Goal: Transaction & Acquisition: Purchase product/service

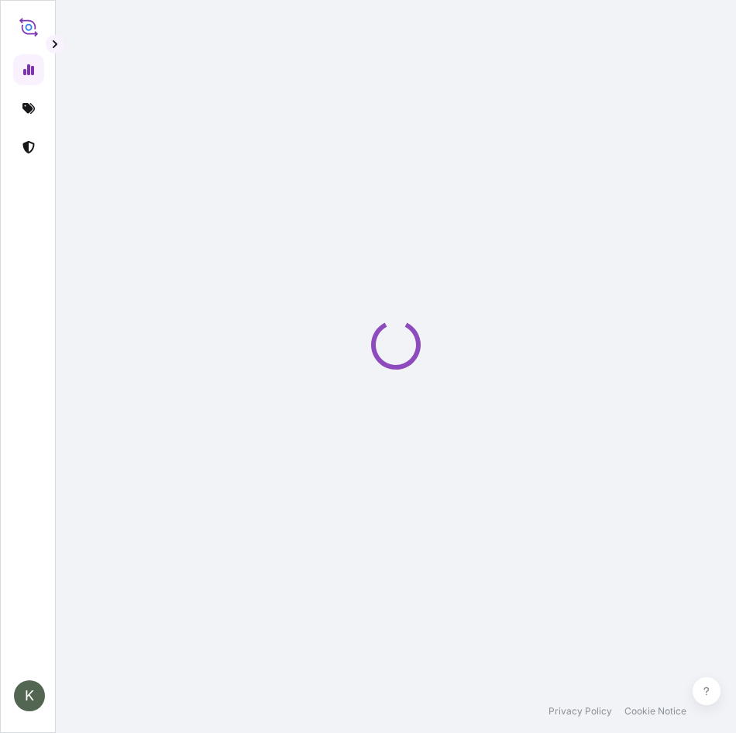
select select "2025"
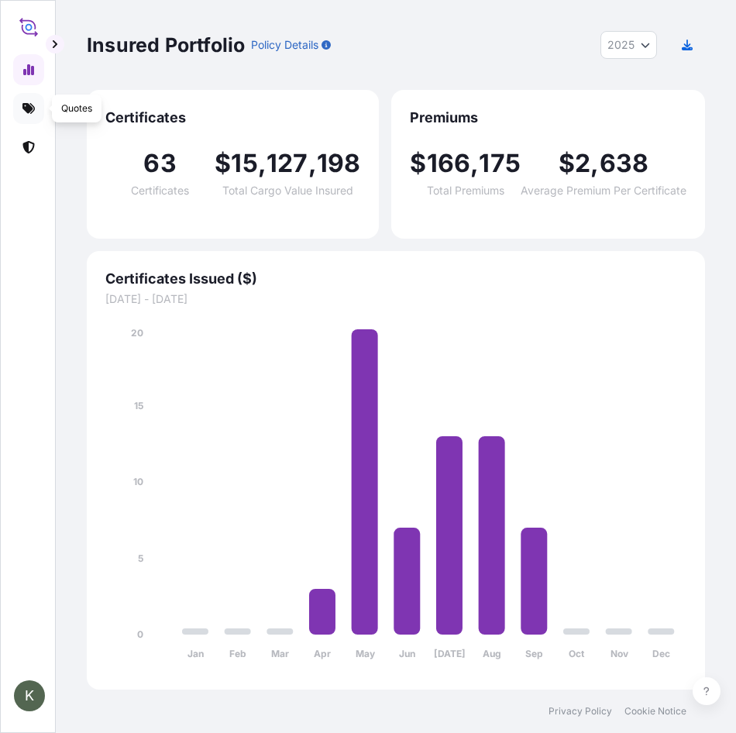
click at [30, 104] on icon at bounding box center [28, 108] width 12 height 11
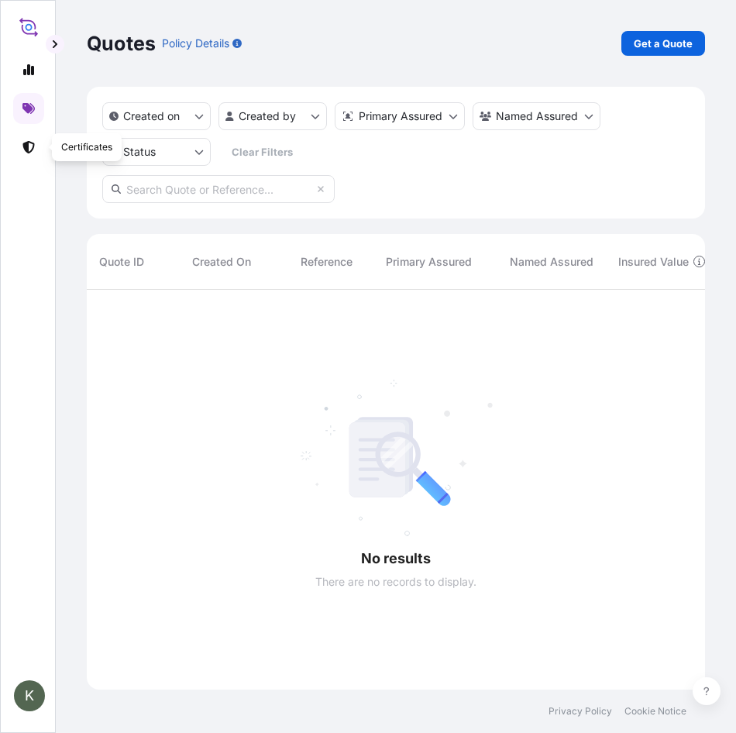
scroll to position [444, 607]
click at [314, 116] on html "K Quotes Policy Details Get a Quote Created on Created by Primary Assured Named…" at bounding box center [368, 366] width 736 height 733
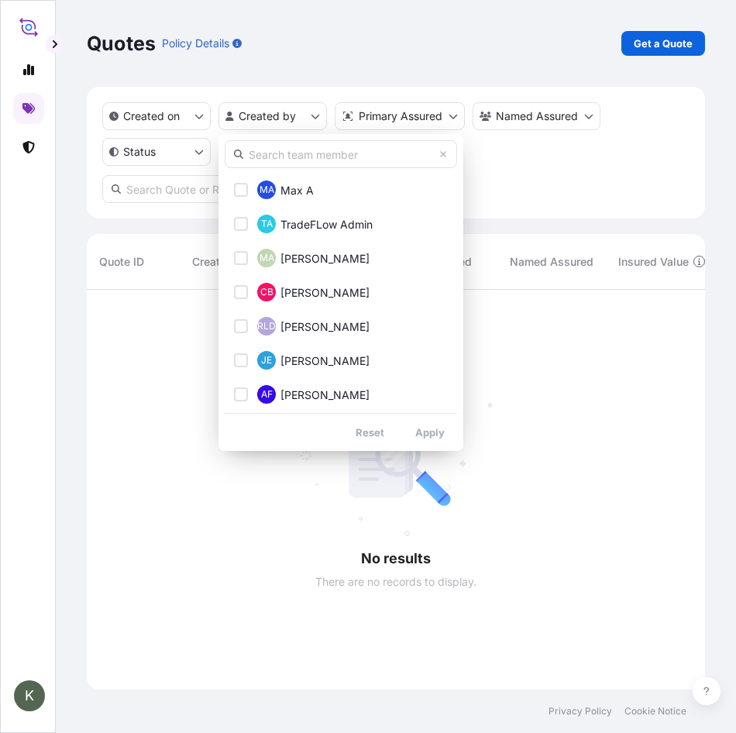
click at [301, 161] on input "text" at bounding box center [341, 154] width 232 height 28
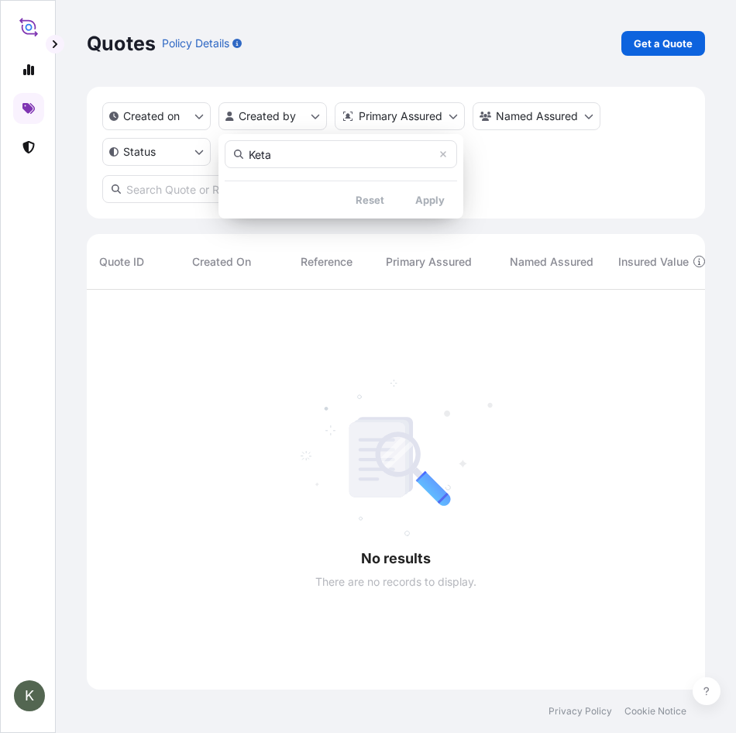
click at [301, 161] on input "Keta" at bounding box center [341, 154] width 232 height 28
type input "Keita"
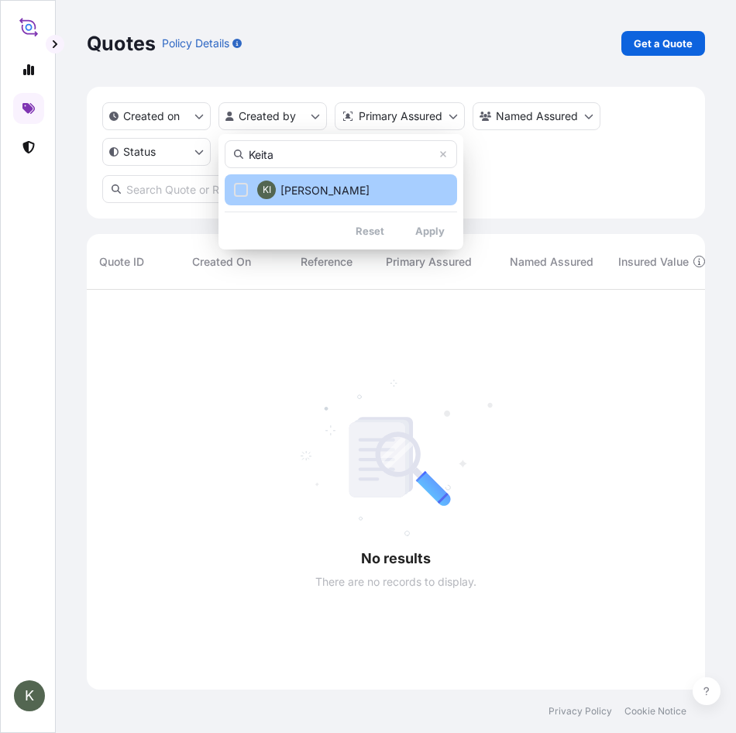
click at [352, 196] on span "[PERSON_NAME]" at bounding box center [325, 190] width 89 height 15
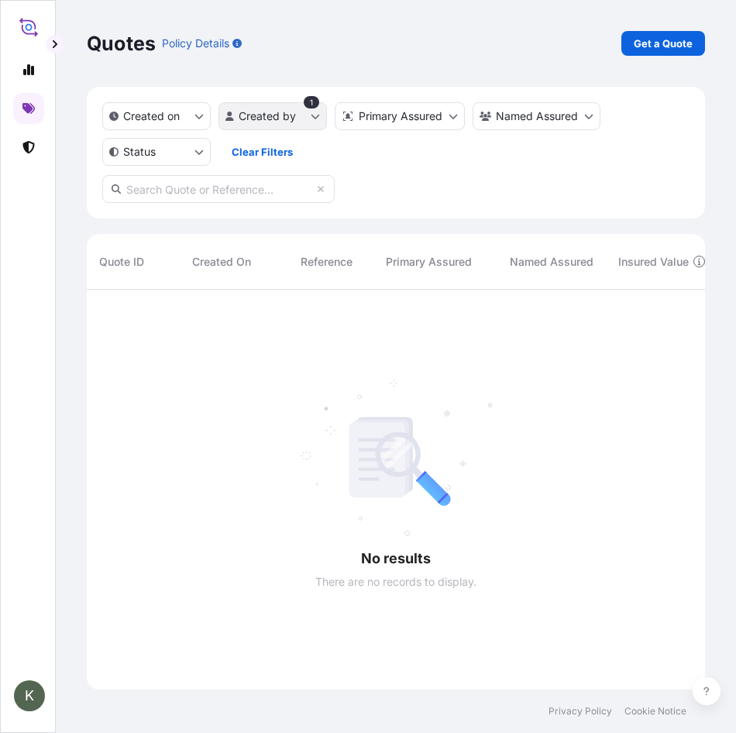
click at [304, 116] on html "K Quotes Policy Details Get a Quote Created on Created by 1 Primary Assured Nam…" at bounding box center [368, 366] width 736 height 733
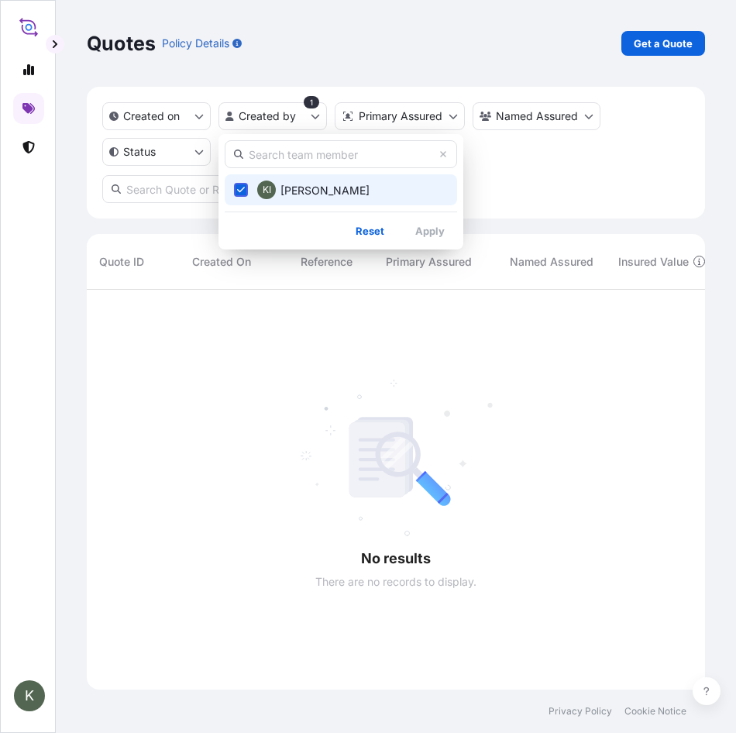
click at [242, 189] on icon "Select Option" at bounding box center [241, 189] width 9 height 9
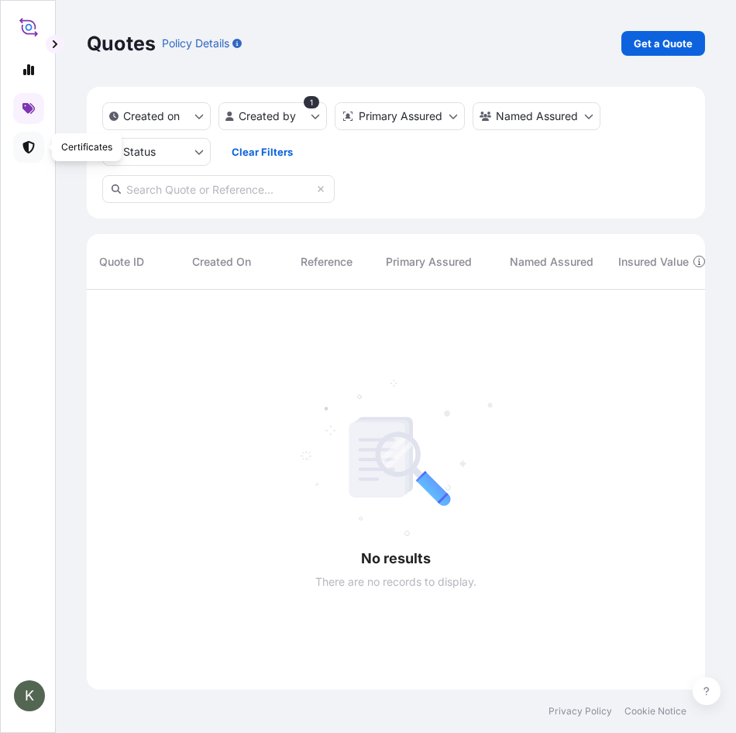
click at [30, 149] on html "K Quotes Policy Details Get a Quote Created on Created by 1 Primary Assured Nam…" at bounding box center [368, 366] width 736 height 733
click at [30, 149] on icon at bounding box center [28, 147] width 12 height 12
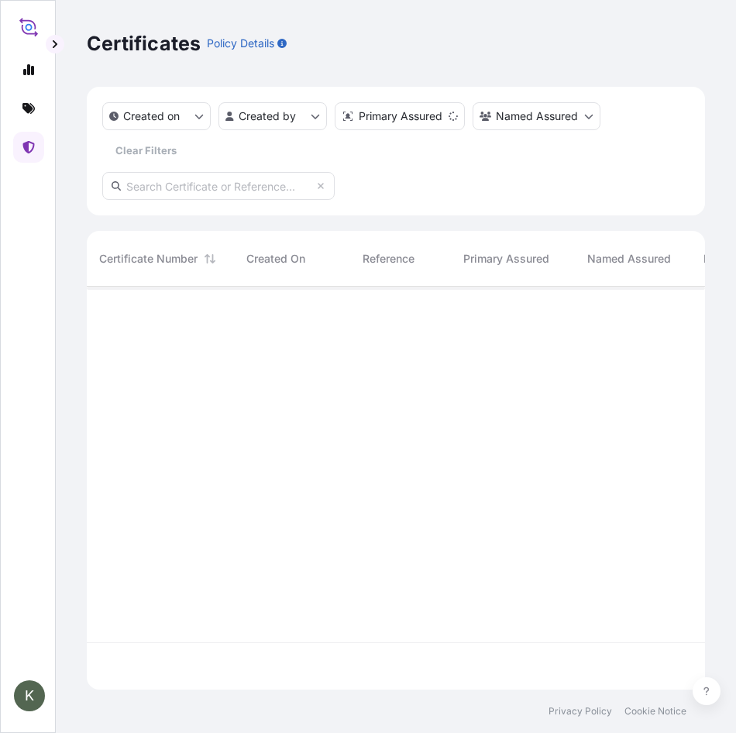
scroll to position [400, 607]
click at [275, 111] on html "K Certificates Policy Details Created on Created by Primary Assured Named Assur…" at bounding box center [368, 366] width 736 height 733
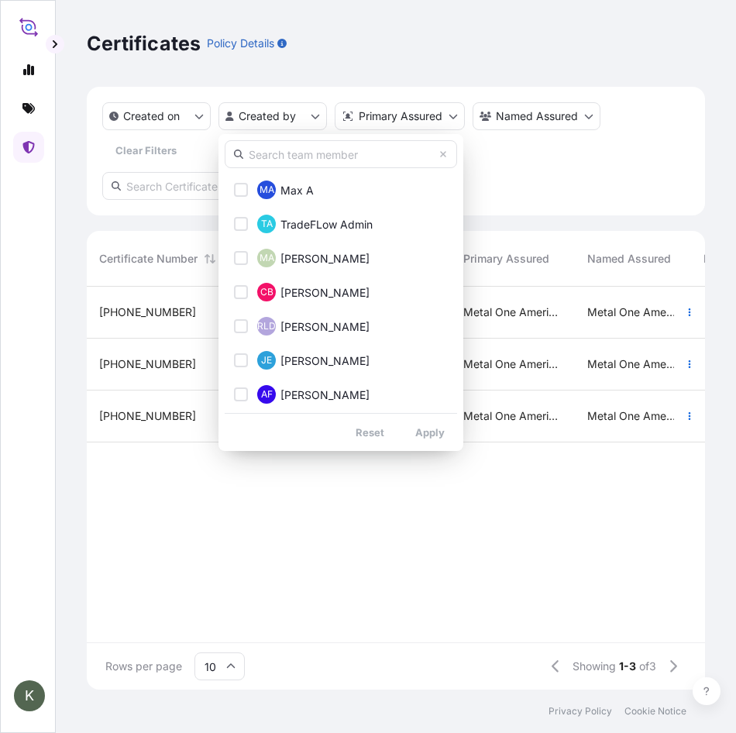
click at [284, 157] on input "text" at bounding box center [341, 154] width 232 height 28
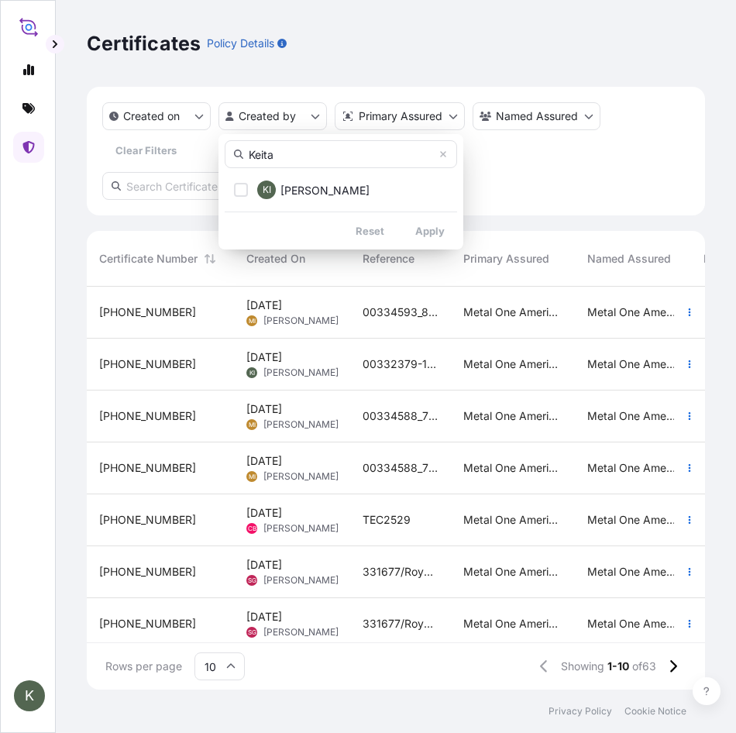
type input "Keita"
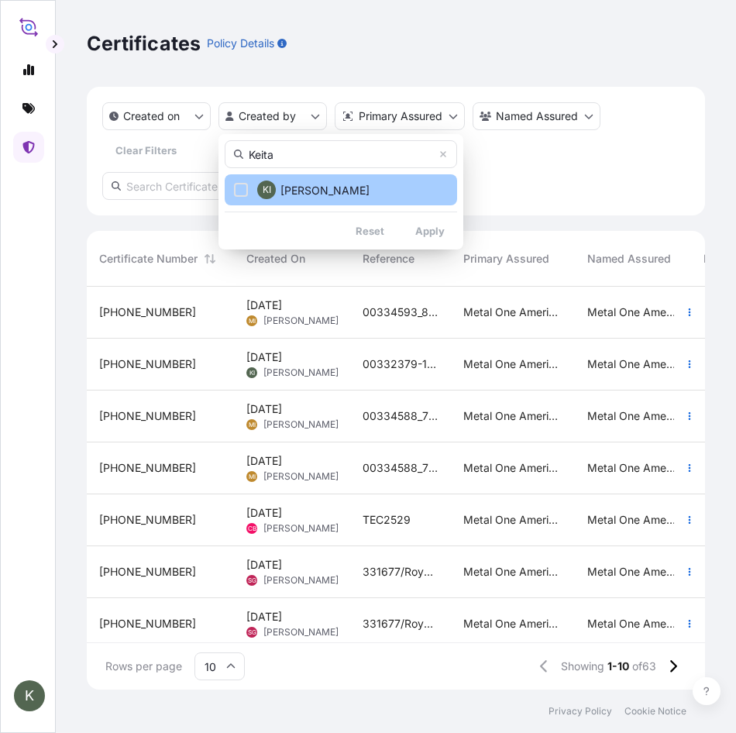
click at [242, 189] on div "Select Option" at bounding box center [241, 190] width 14 height 14
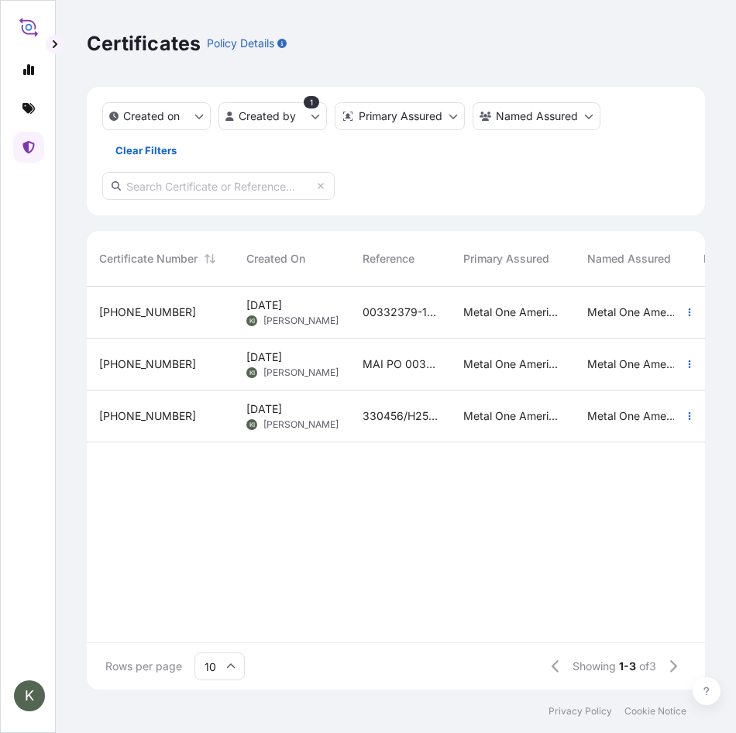
click at [263, 303] on span "[DATE]" at bounding box center [264, 305] width 36 height 15
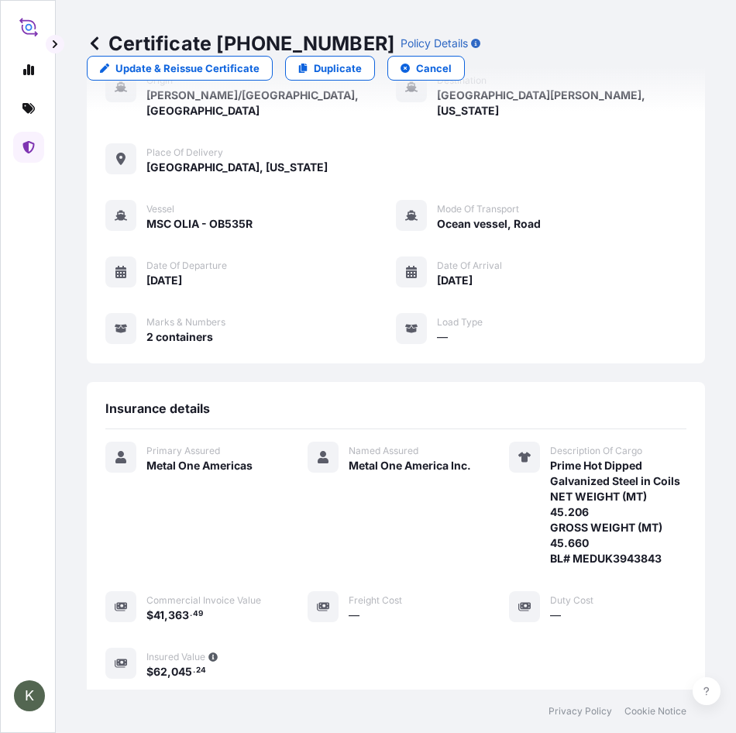
scroll to position [93, 0]
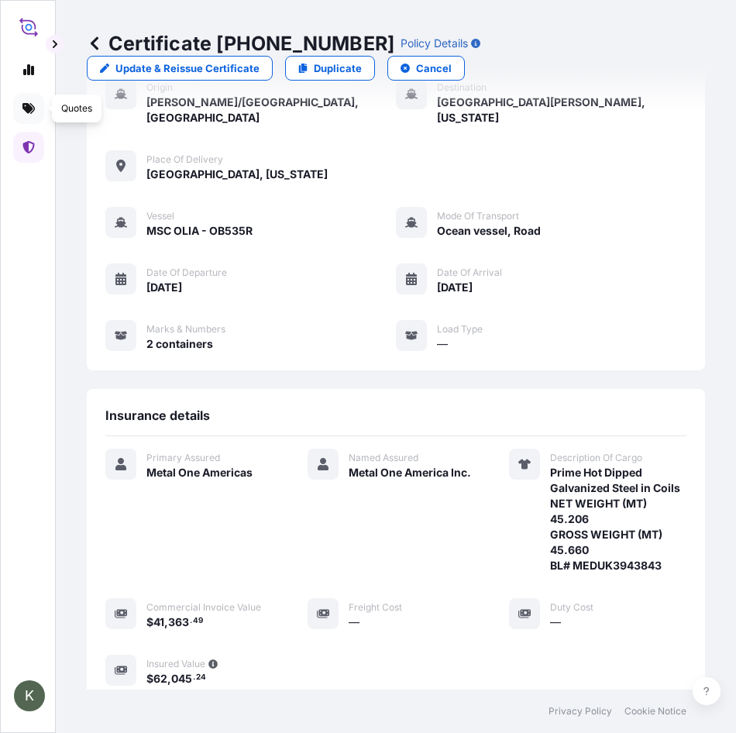
click at [28, 108] on icon at bounding box center [28, 108] width 12 height 11
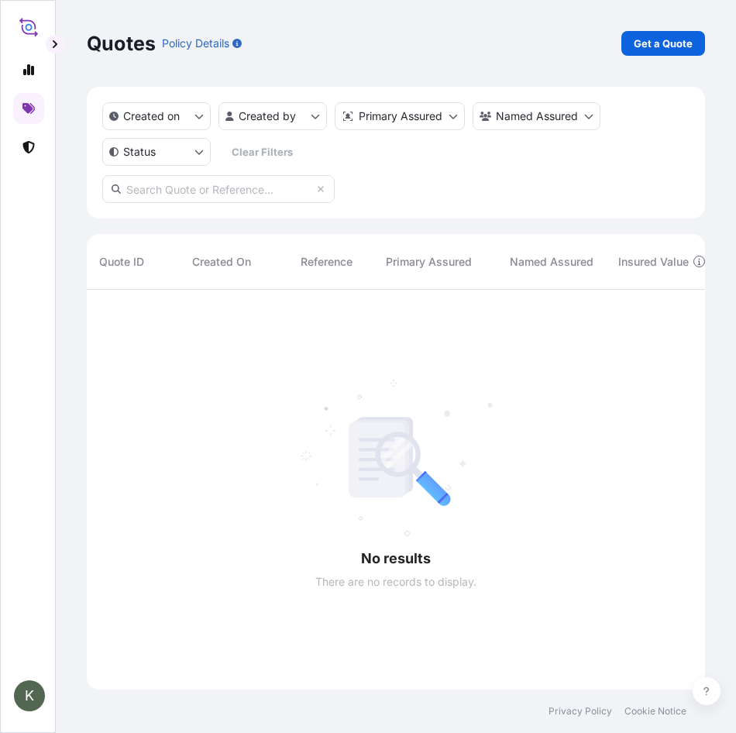
scroll to position [444, 607]
click at [274, 128] on html "K Quotes Policy Details Get a Quote Created on Created by Primary Assured Named…" at bounding box center [368, 366] width 736 height 733
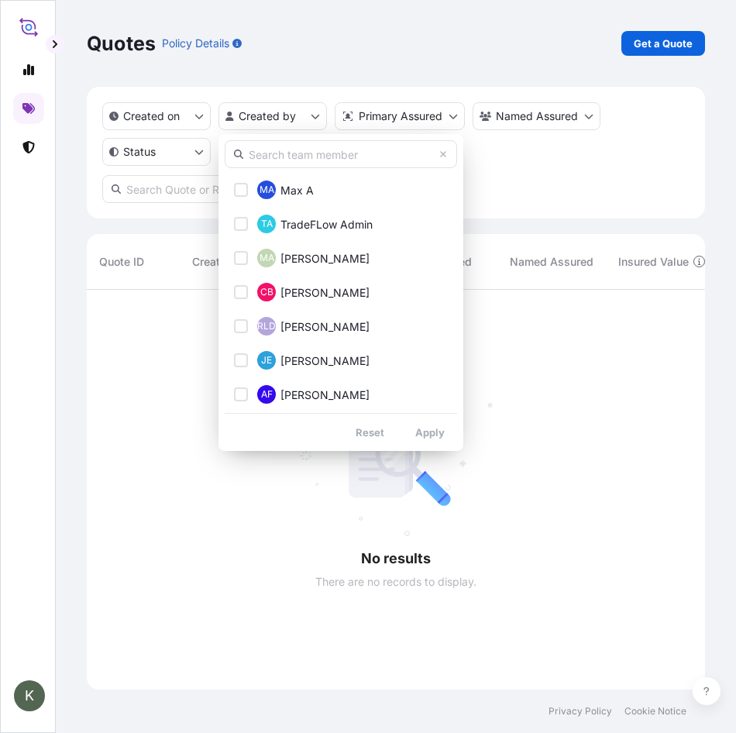
click at [35, 102] on html "K Quotes Policy Details Get a Quote Created on Created by Primary Assured Named…" at bounding box center [368, 366] width 736 height 733
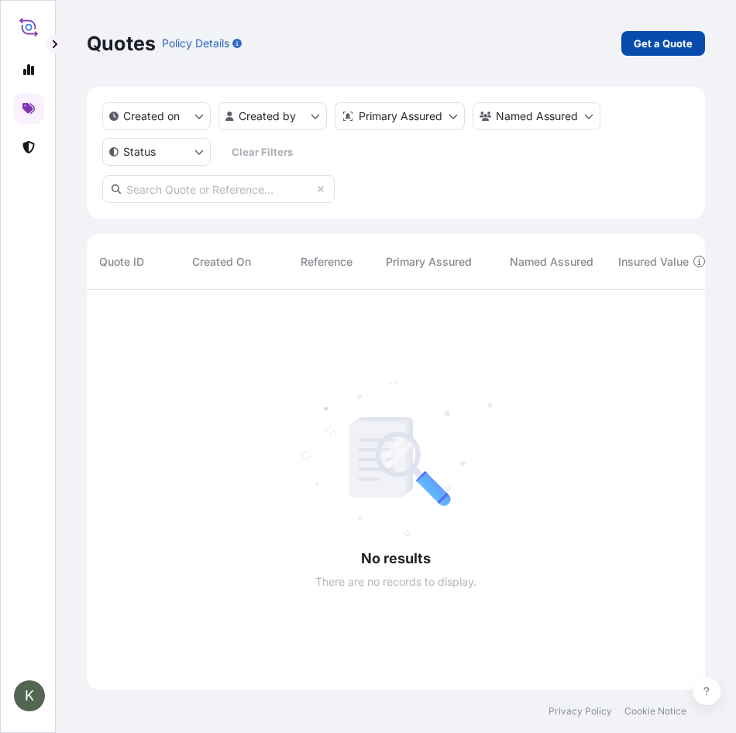
click at [680, 46] on p "Get a Quote" at bounding box center [663, 43] width 59 height 15
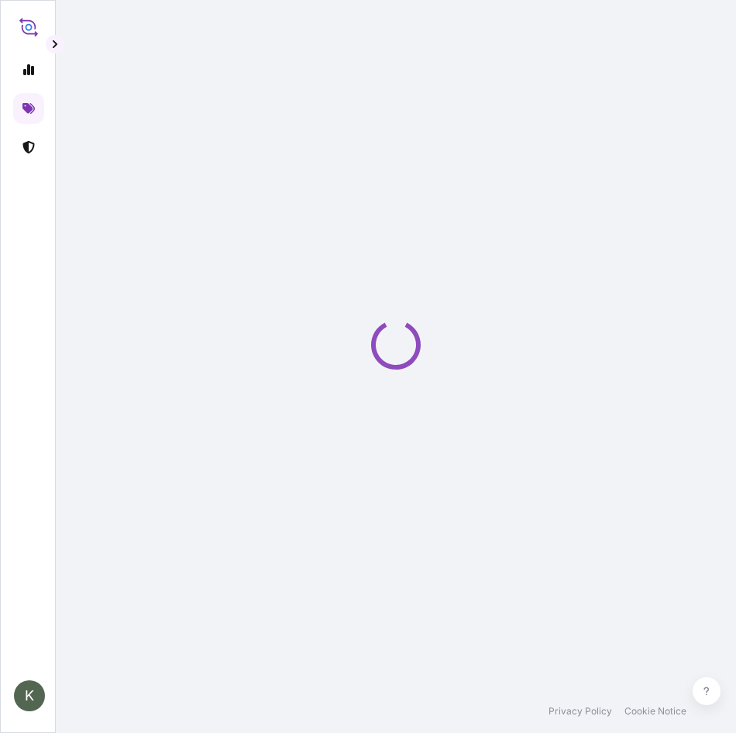
select select "Ocean Vessel"
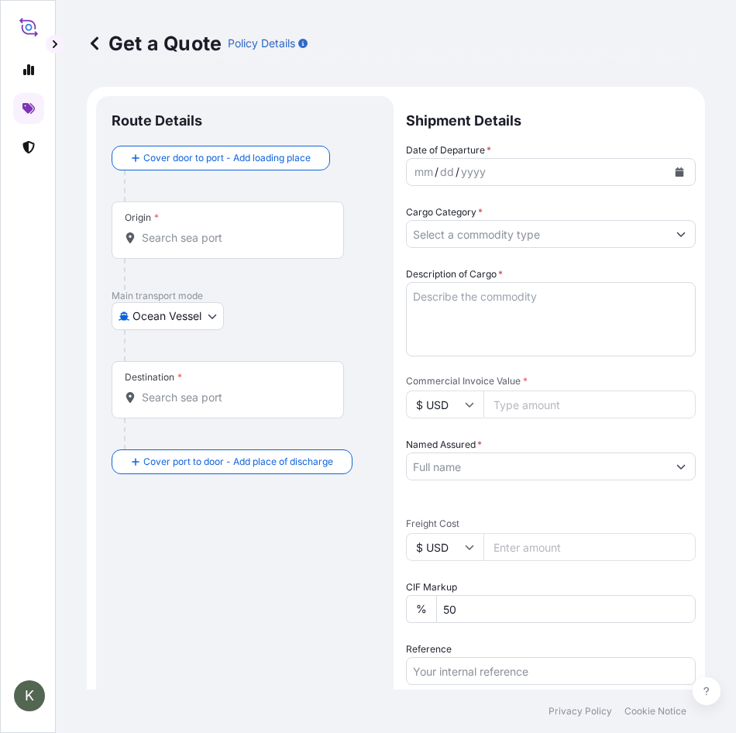
scroll to position [25, 0]
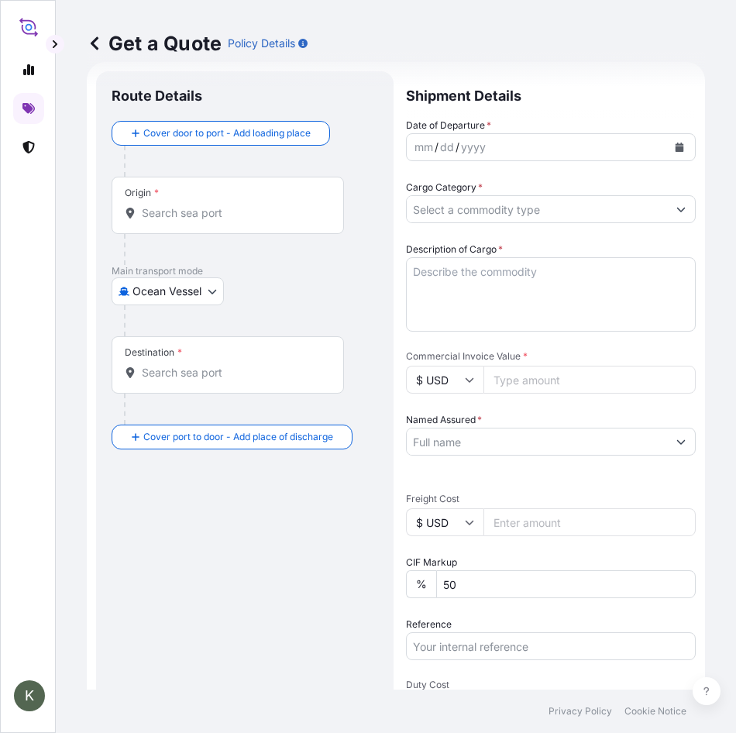
click at [196, 208] on input "Origin *" at bounding box center [233, 212] width 183 height 15
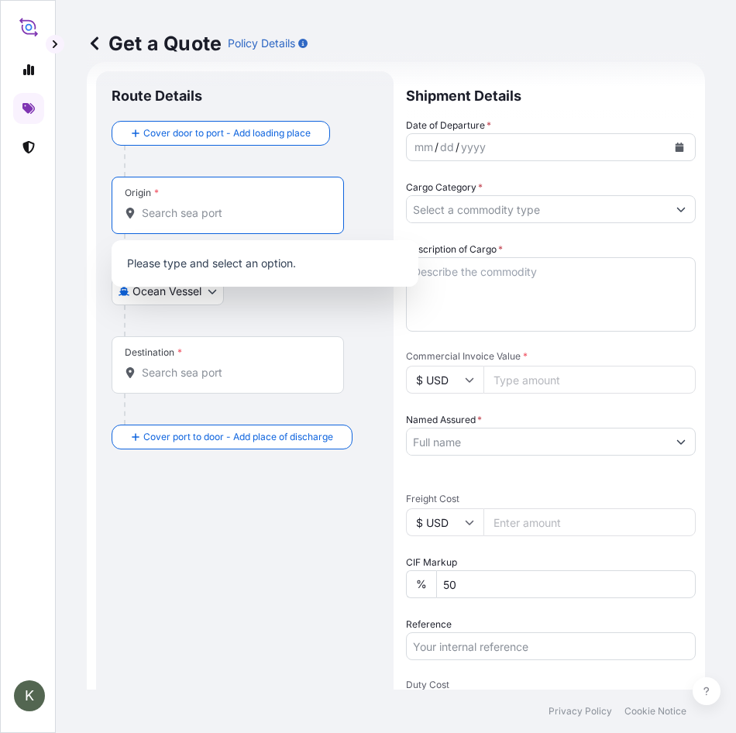
type input "O"
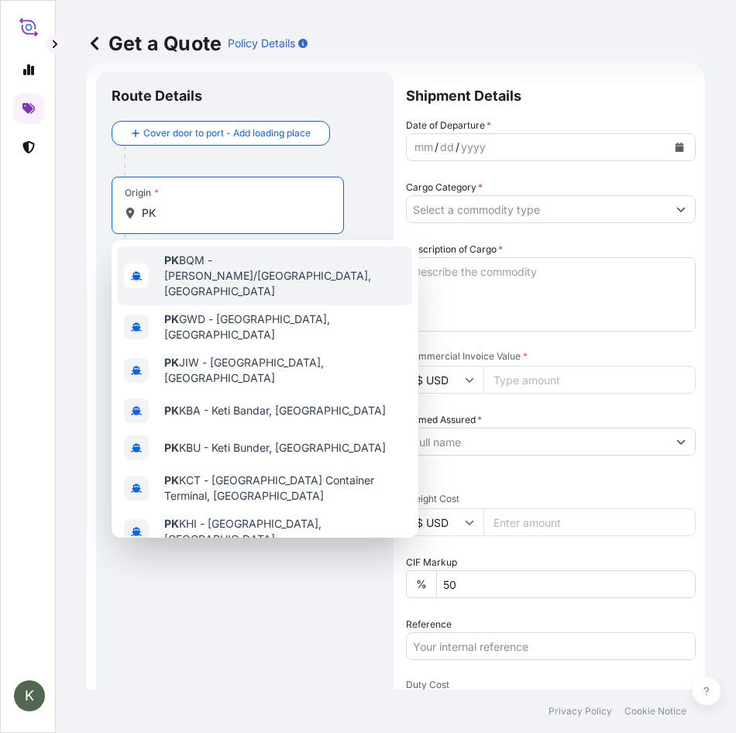
click at [194, 270] on span "PK BQM - [PERSON_NAME]/[GEOGRAPHIC_DATA], [GEOGRAPHIC_DATA]" at bounding box center [285, 276] width 242 height 46
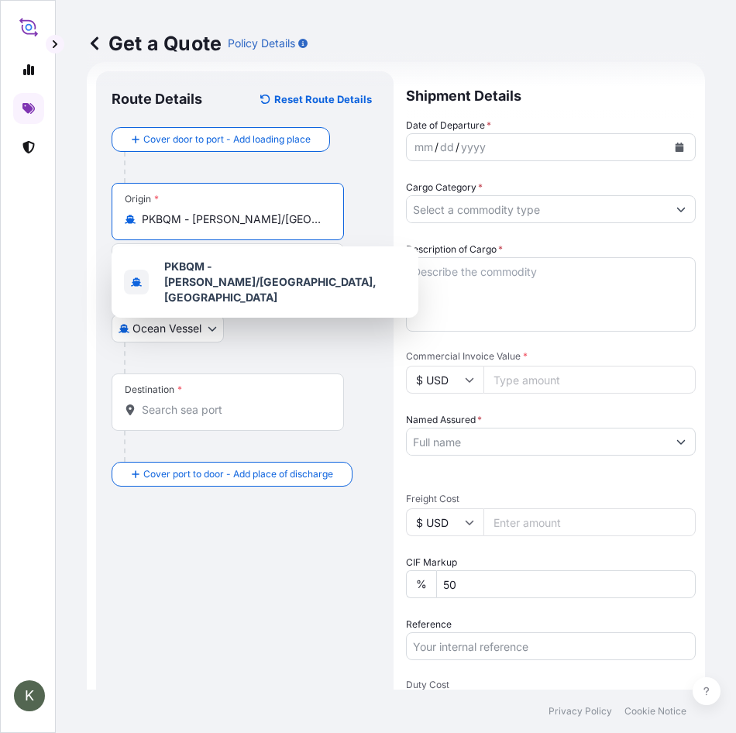
scroll to position [0, 73]
drag, startPoint x: 149, startPoint y: 220, endPoint x: 322, endPoint y: 217, distance: 172.8
click at [322, 217] on input "PKBQM - [PERSON_NAME]/[GEOGRAPHIC_DATA], [GEOGRAPHIC_DATA]" at bounding box center [233, 219] width 183 height 15
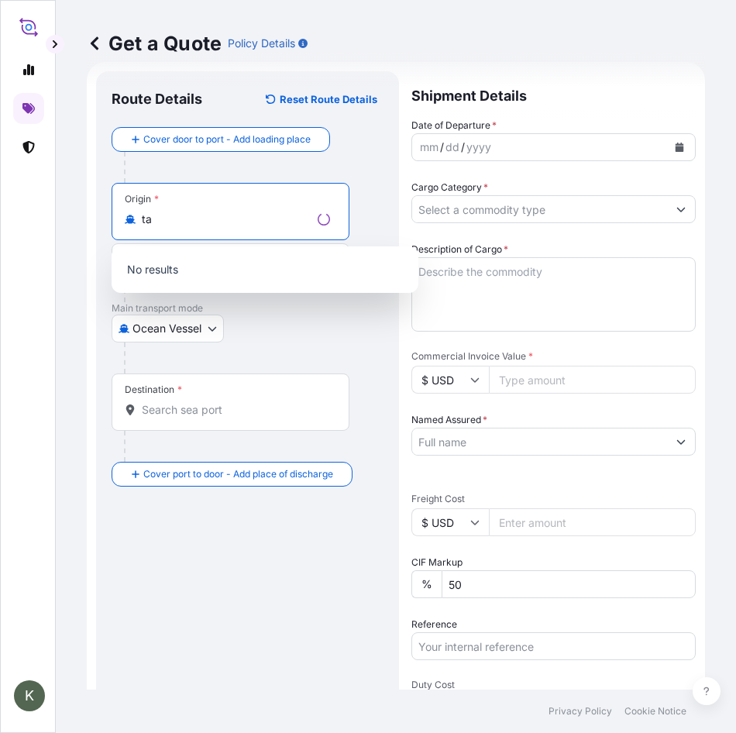
type input "t"
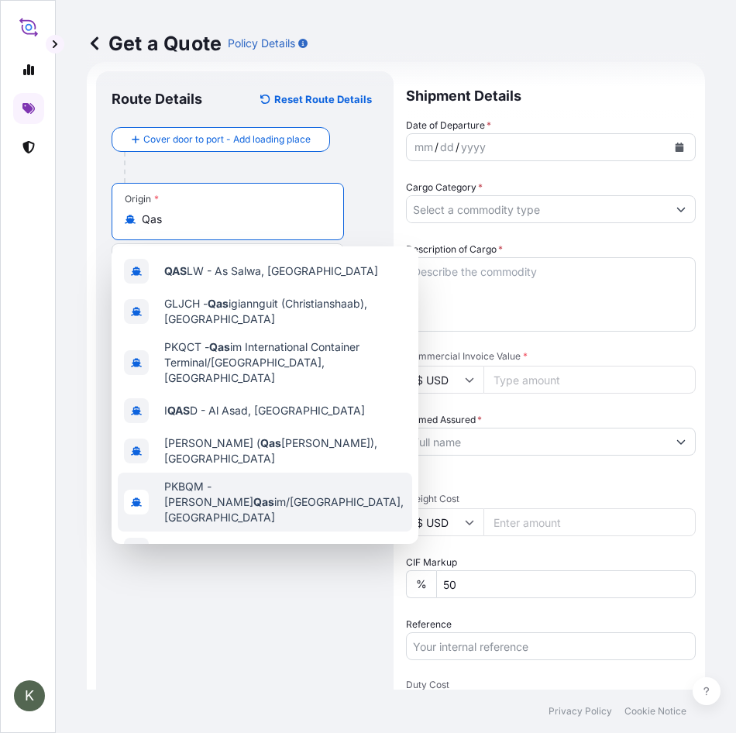
click at [321, 473] on div "PKBQM - [PERSON_NAME] im/[GEOGRAPHIC_DATA], [GEOGRAPHIC_DATA]" at bounding box center [265, 502] width 294 height 59
type input "PKBQM - [PERSON_NAME]/[GEOGRAPHIC_DATA], [GEOGRAPHIC_DATA]"
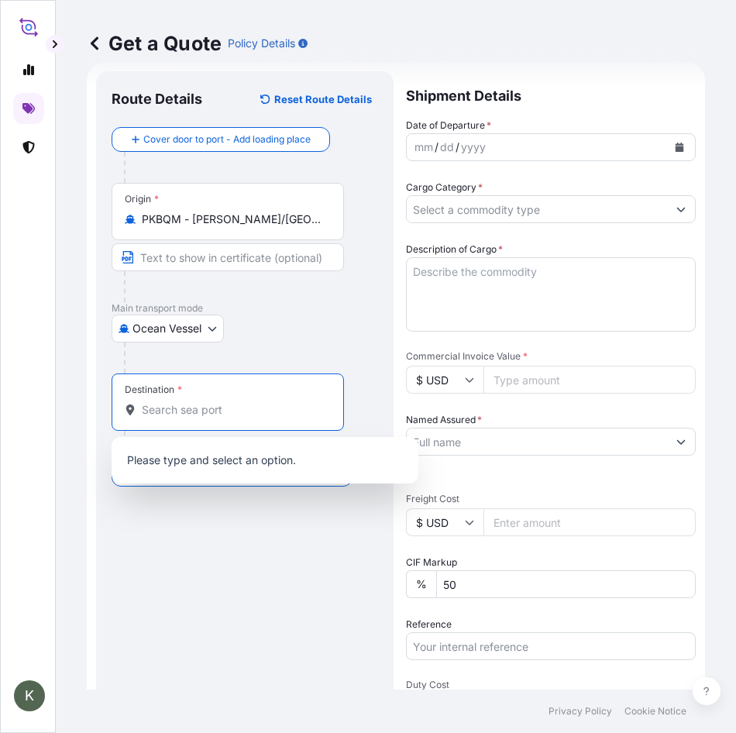
click at [221, 405] on input "Destination *" at bounding box center [233, 409] width 183 height 15
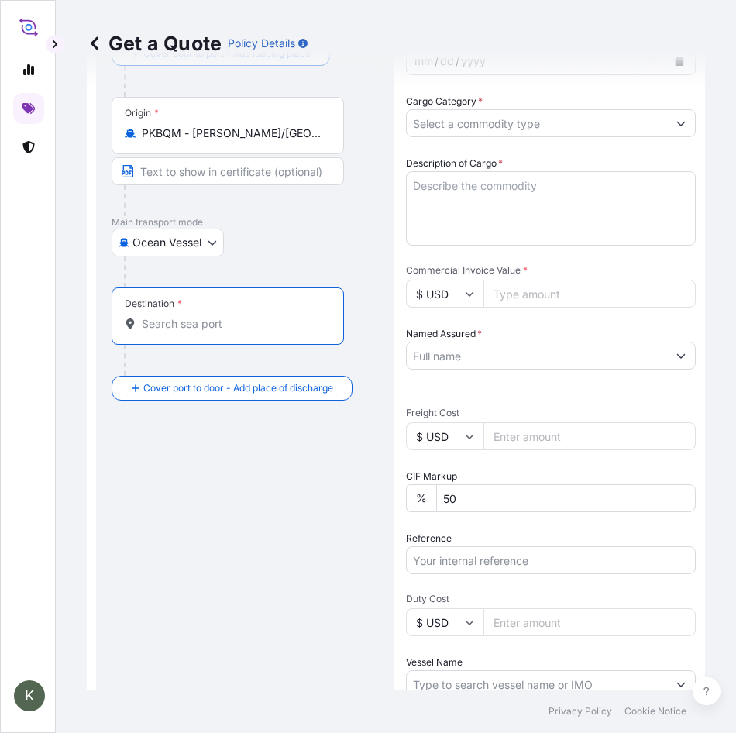
scroll to position [113, 0]
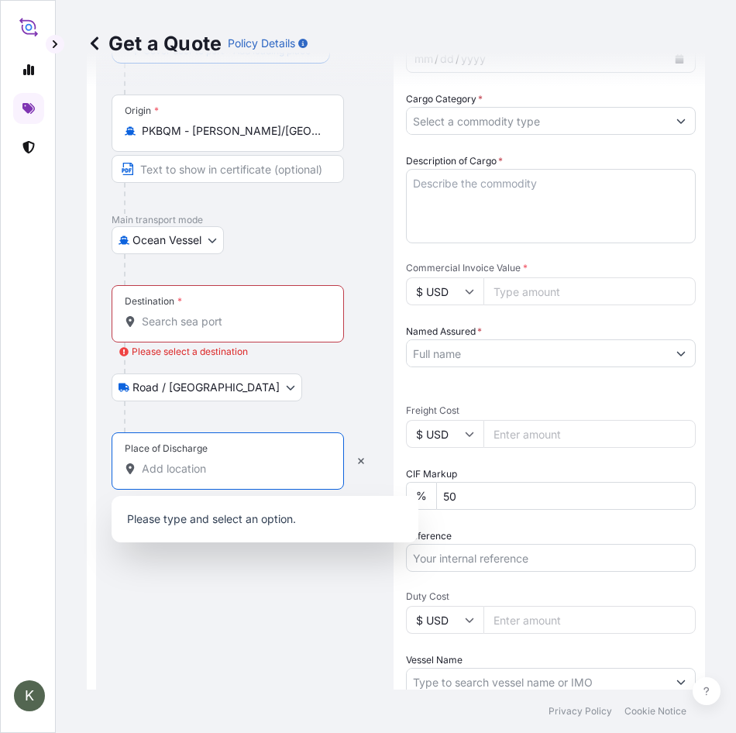
click at [188, 466] on input "Place of Discharge" at bounding box center [233, 468] width 183 height 15
click at [159, 323] on input "Destination * Please select a destination" at bounding box center [233, 321] width 183 height 15
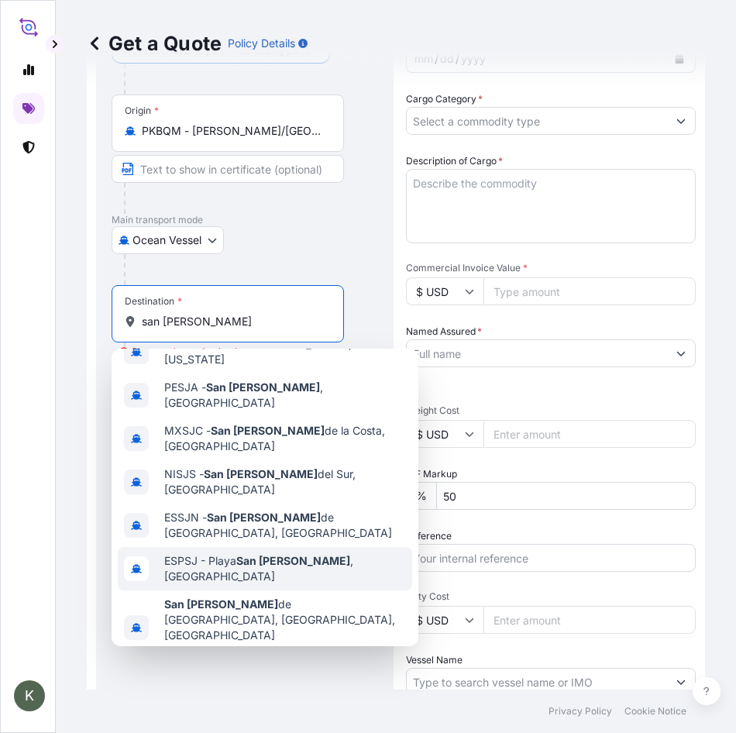
scroll to position [0, 0]
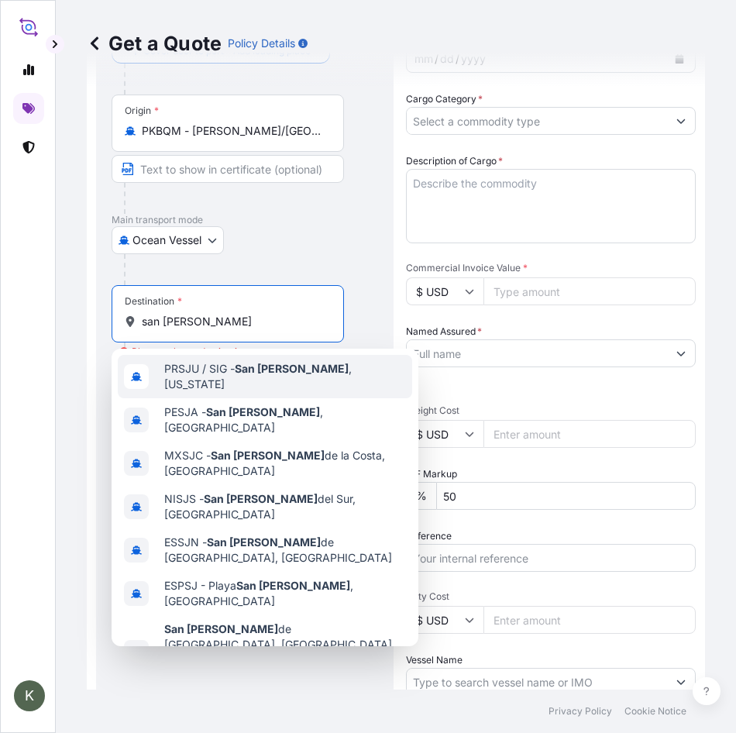
click at [234, 370] on span "PRSJU / SIG - [GEOGRAPHIC_DATA][PERSON_NAME] , [US_STATE]" at bounding box center [285, 376] width 242 height 31
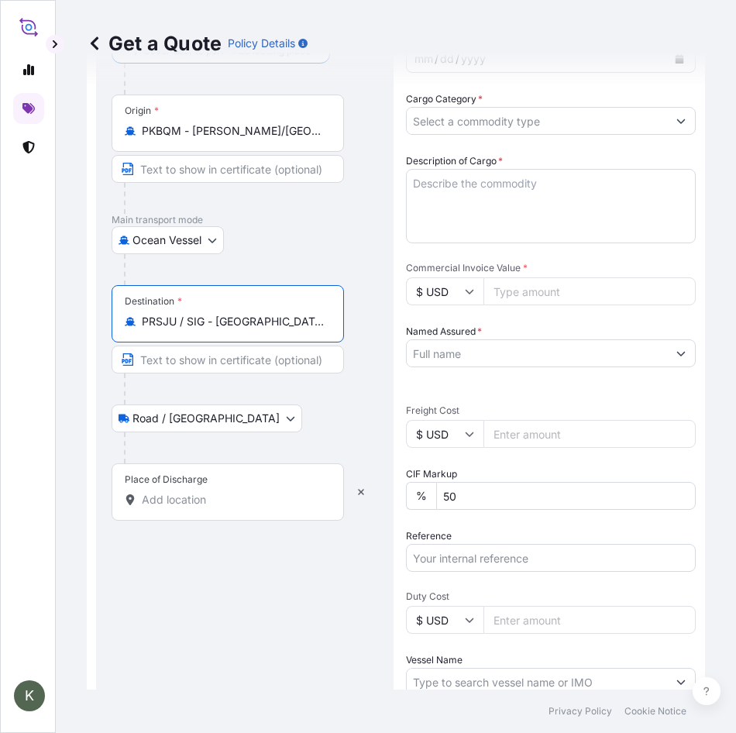
click at [214, 320] on input "PRSJU / SIG - [GEOGRAPHIC_DATA][PERSON_NAME], [US_STATE]" at bounding box center [233, 321] width 183 height 15
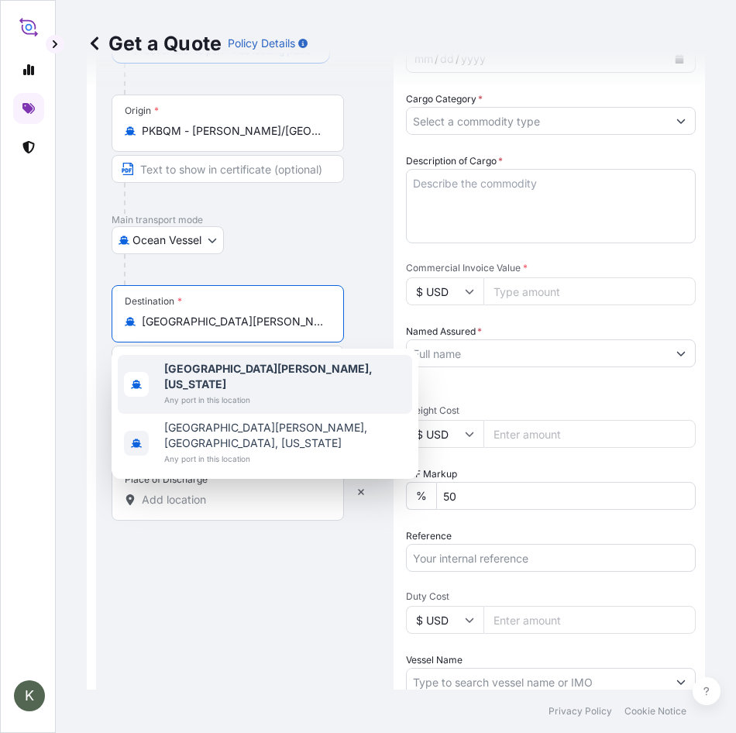
click at [281, 387] on div "[GEOGRAPHIC_DATA][PERSON_NAME], [US_STATE] Any port in this location" at bounding box center [265, 384] width 294 height 59
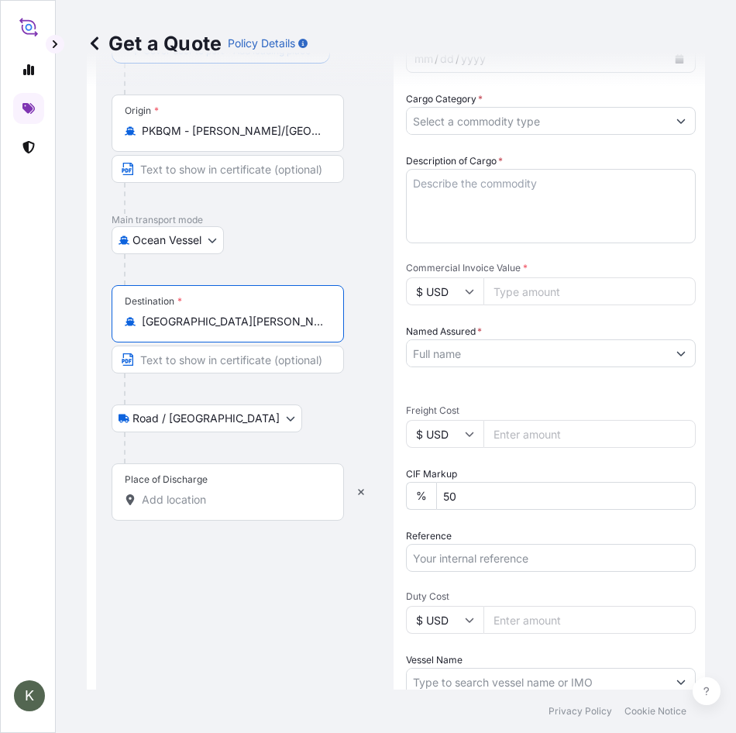
type input "[GEOGRAPHIC_DATA][PERSON_NAME], [US_STATE]"
click at [195, 496] on input "Place of Discharge" at bounding box center [233, 499] width 183 height 15
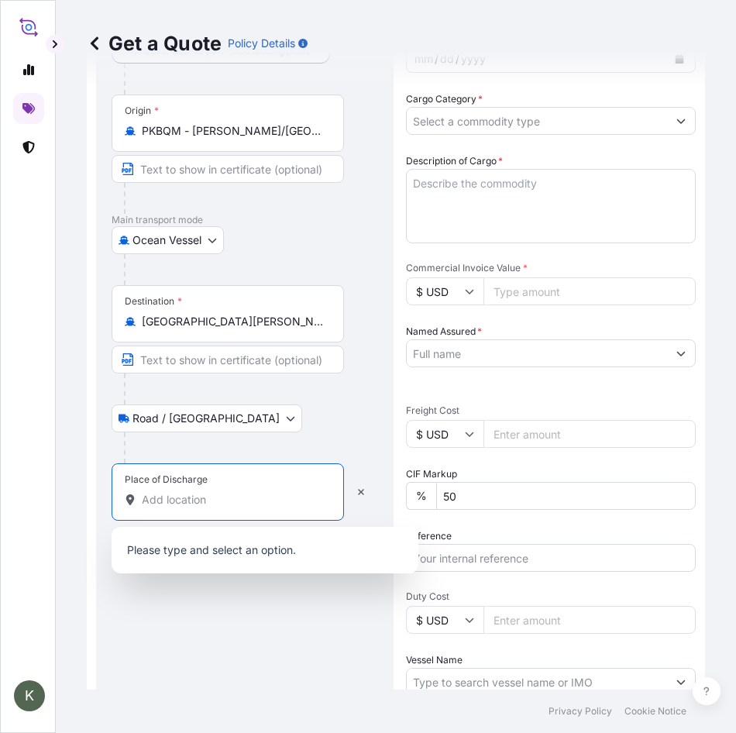
click at [191, 494] on input "Place of Discharge" at bounding box center [233, 499] width 183 height 15
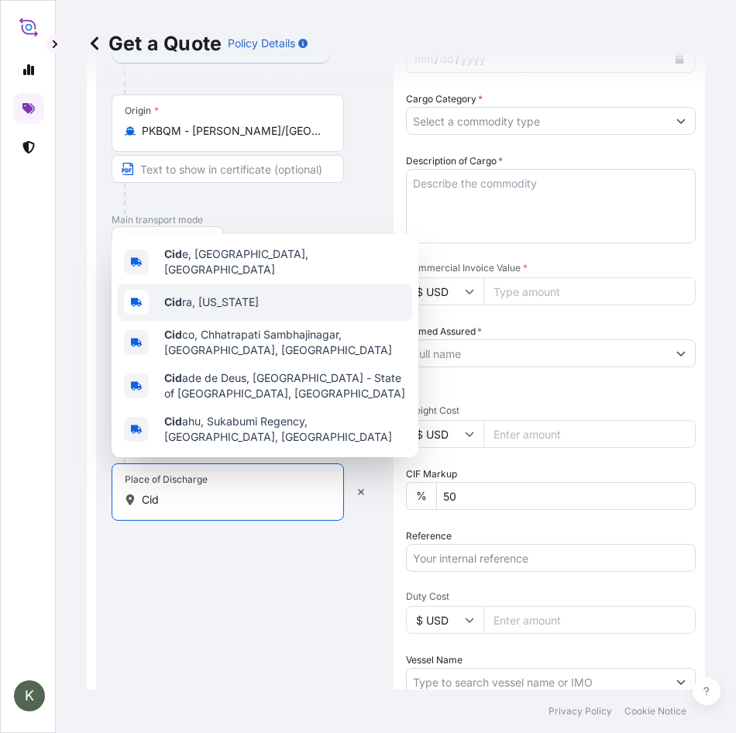
click at [188, 298] on span "Cid ra, [US_STATE]" at bounding box center [211, 301] width 95 height 15
type input "Cidra, [US_STATE]"
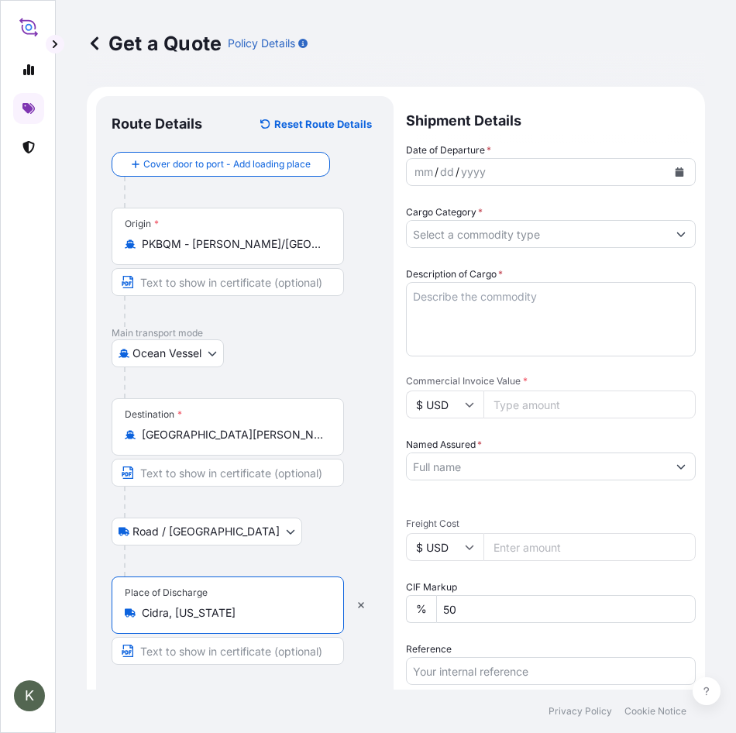
click at [676, 170] on icon "Calendar" at bounding box center [680, 171] width 9 height 9
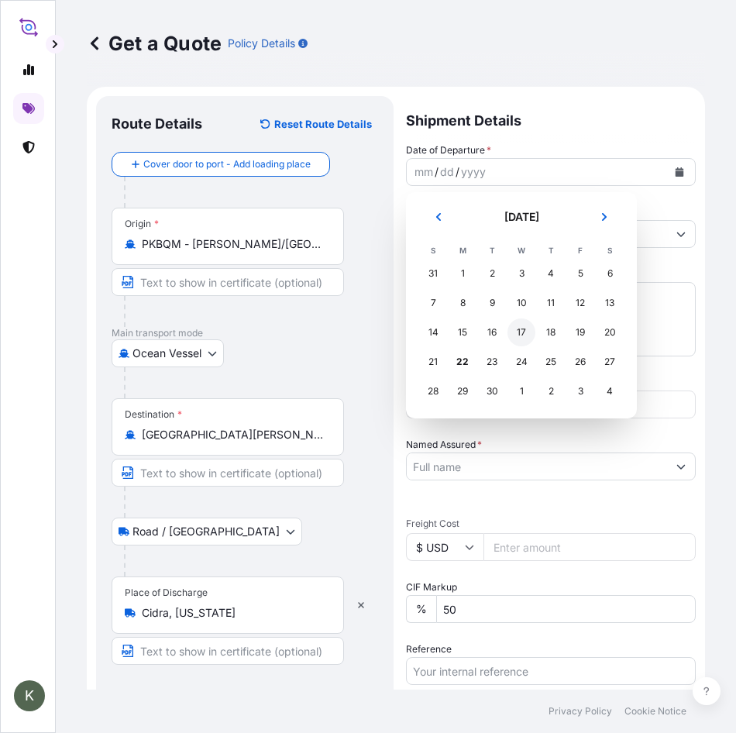
click at [514, 331] on div "17" at bounding box center [522, 332] width 28 height 28
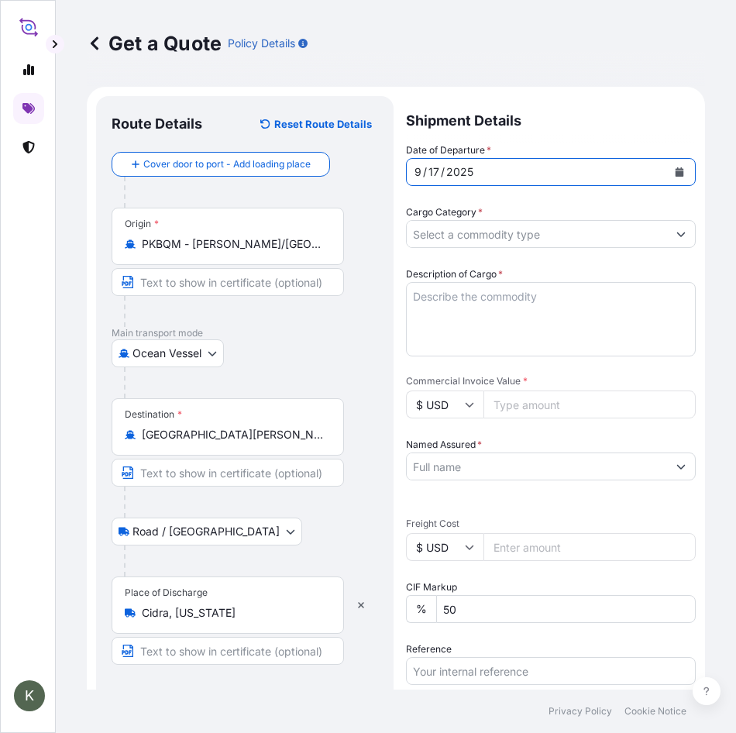
click at [669, 243] on button "Show suggestions" at bounding box center [681, 234] width 28 height 28
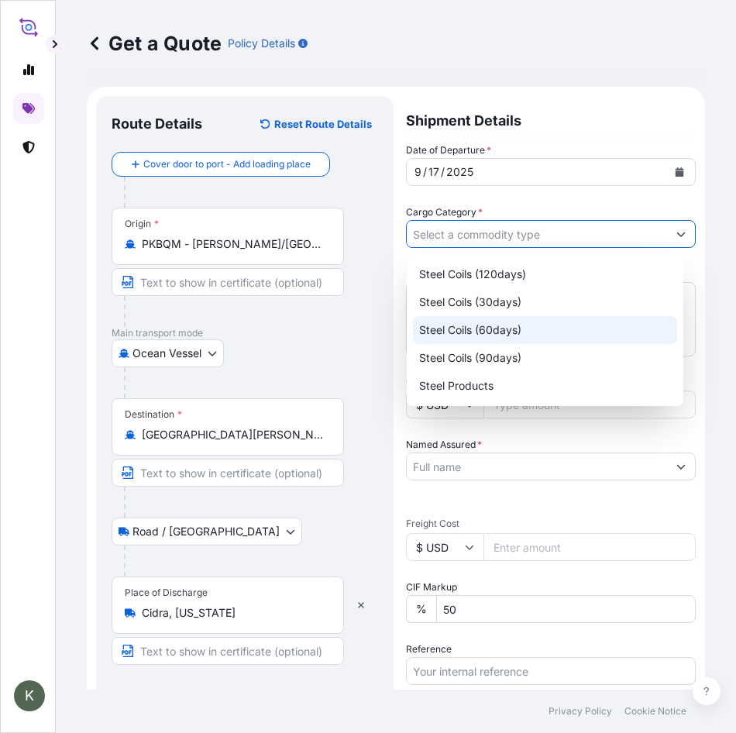
click at [563, 325] on div "Steel Coils (60days)" at bounding box center [545, 330] width 264 height 28
type input "Steel Coils (60days)"
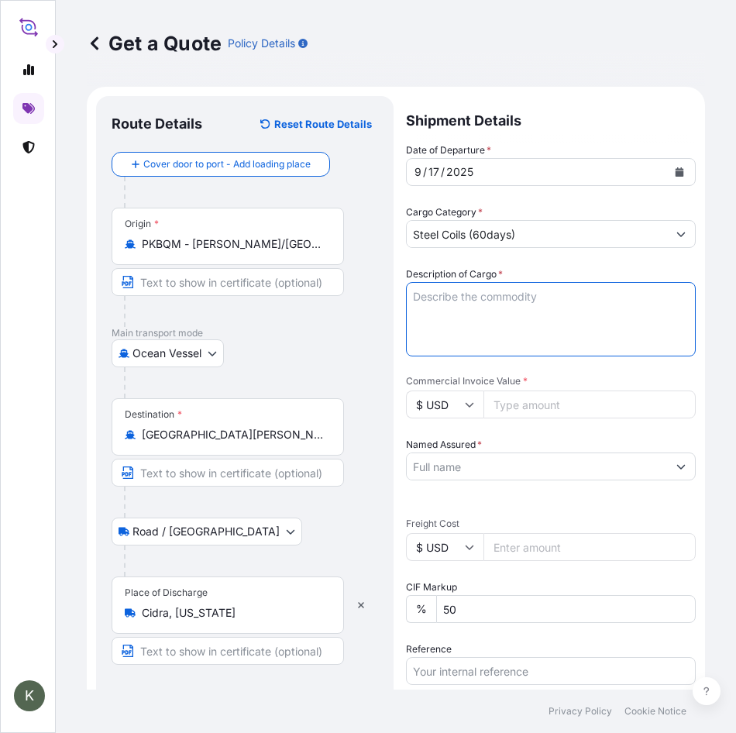
click at [489, 305] on textarea "Description of Cargo *" at bounding box center [551, 319] width 290 height 74
type textarea "N"
paste textarea "Prime Hot Dipped Galvanized Steel in Coils NET WEIGHT (MT) 45.206 GROSS WEIGHT …"
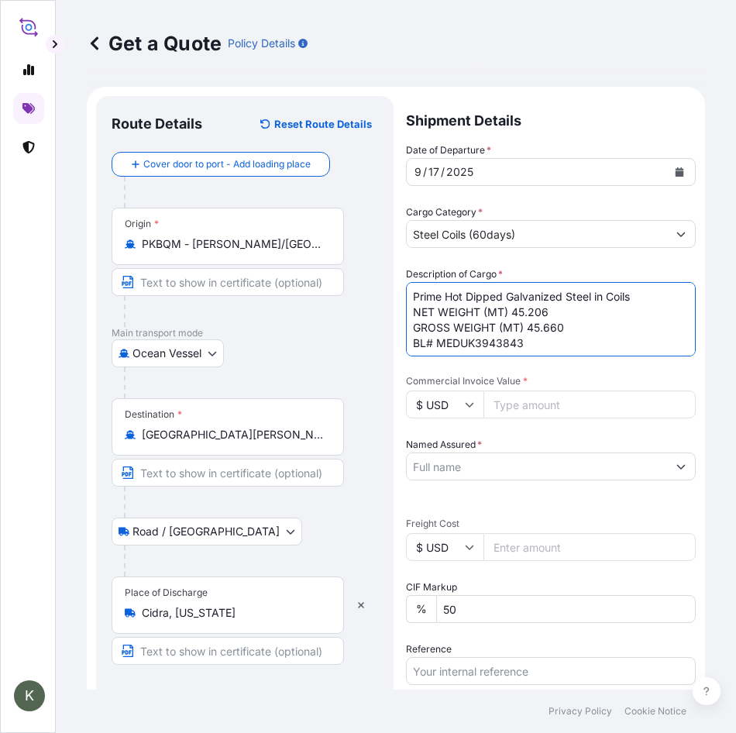
click at [566, 314] on textarea "Prime Hot Dipped Galvanized Steel in Coils NET WEIGHT (MT) 45.206 GROSS WEIGHT …" at bounding box center [551, 319] width 290 height 74
type textarea "Prime Hot Dipped Galvanized Steel in Coils NET WEIGHT (kg) 79,420 GROSS WEIGHT …"
click at [528, 415] on input "Commercial Invoice Value *" at bounding box center [590, 405] width 212 height 28
type input "70683.80"
click at [484, 460] on input "Named Assured *" at bounding box center [537, 467] width 260 height 28
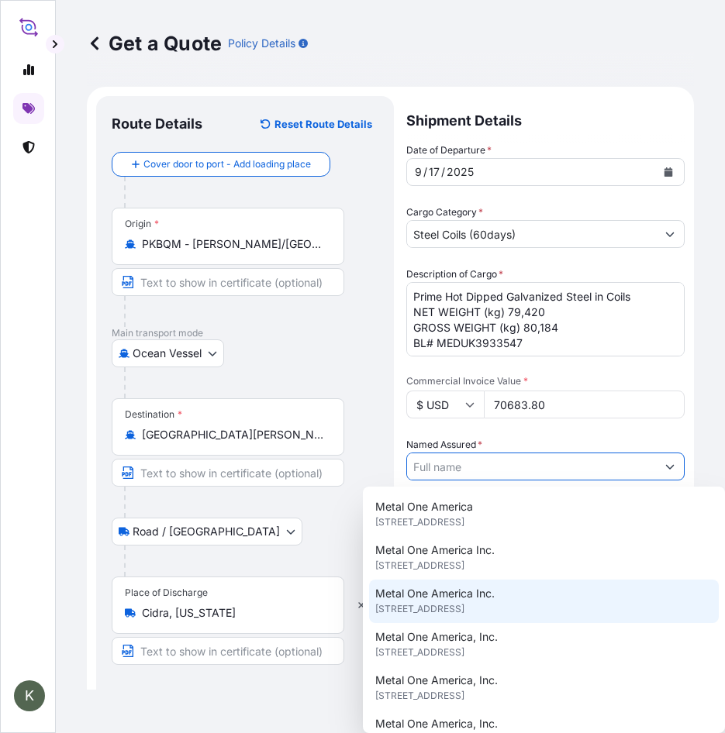
click at [464, 617] on span "[STREET_ADDRESS]" at bounding box center [419, 608] width 89 height 15
type input "Metal One America Inc."
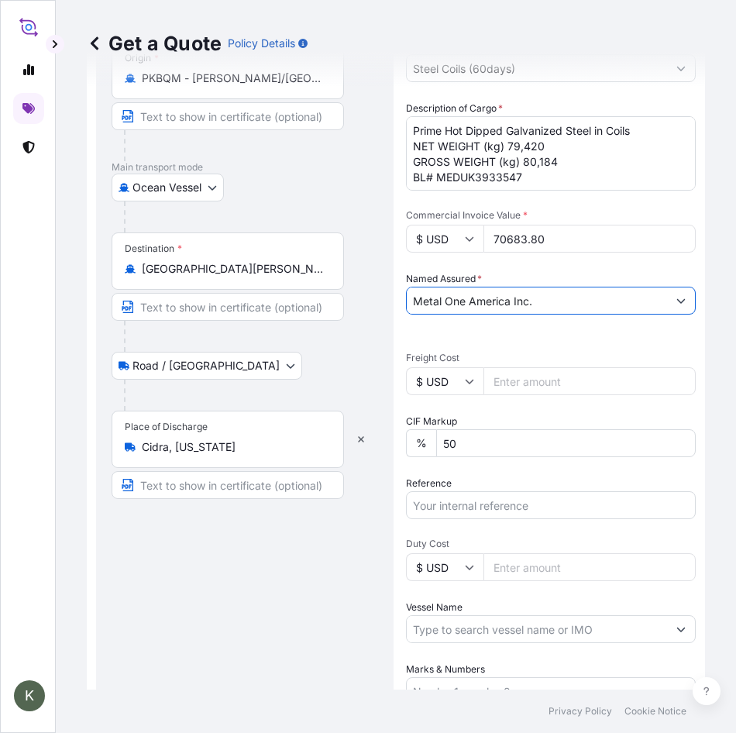
scroll to position [209, 0]
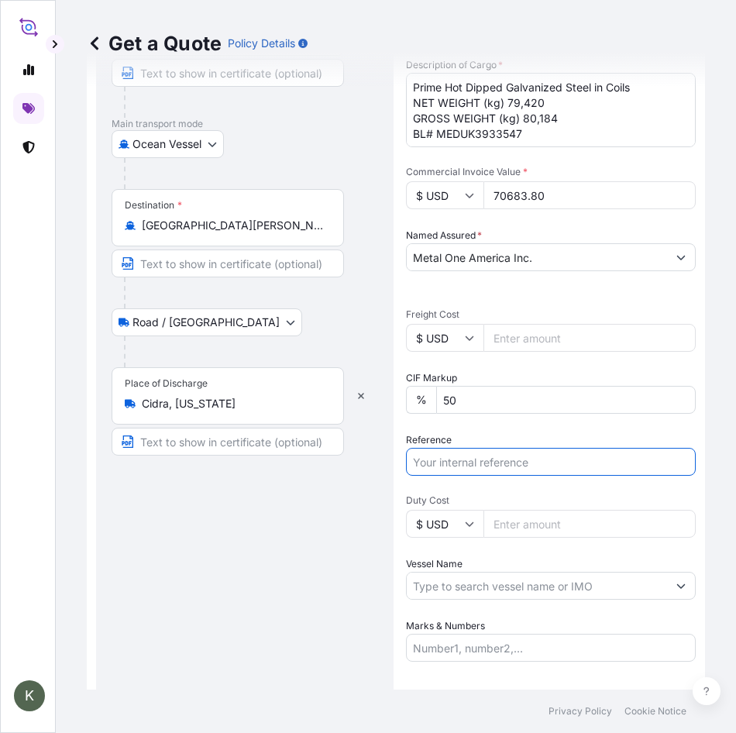
click at [473, 466] on input "Reference" at bounding box center [551, 462] width 290 height 28
click at [525, 468] on input "Reference" at bounding box center [551, 462] width 290 height 28
type input "00332379-157559"
type input "2 containers"
click at [430, 467] on input "00332379-157559" at bounding box center [551, 462] width 290 height 28
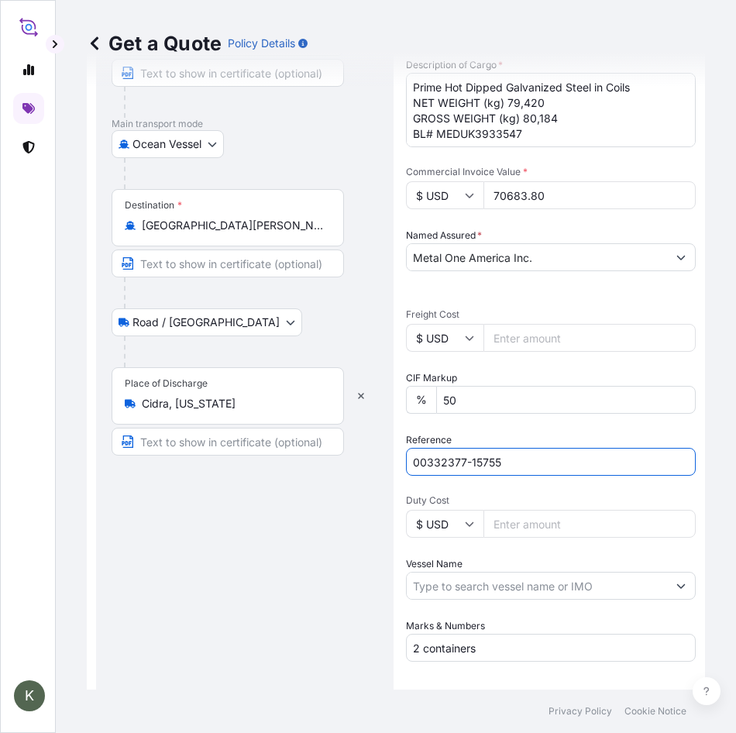
type input "00332377-15755"
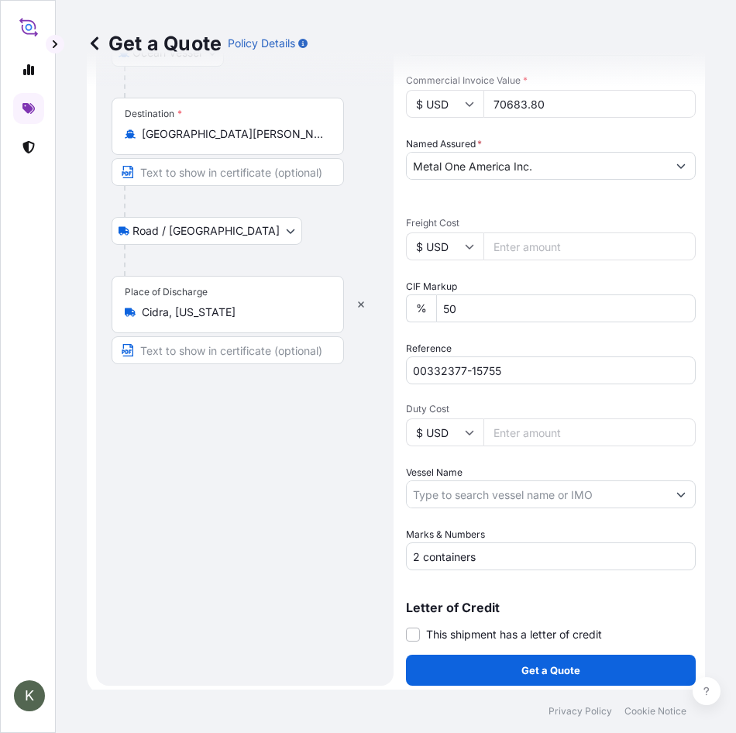
scroll to position [301, 0]
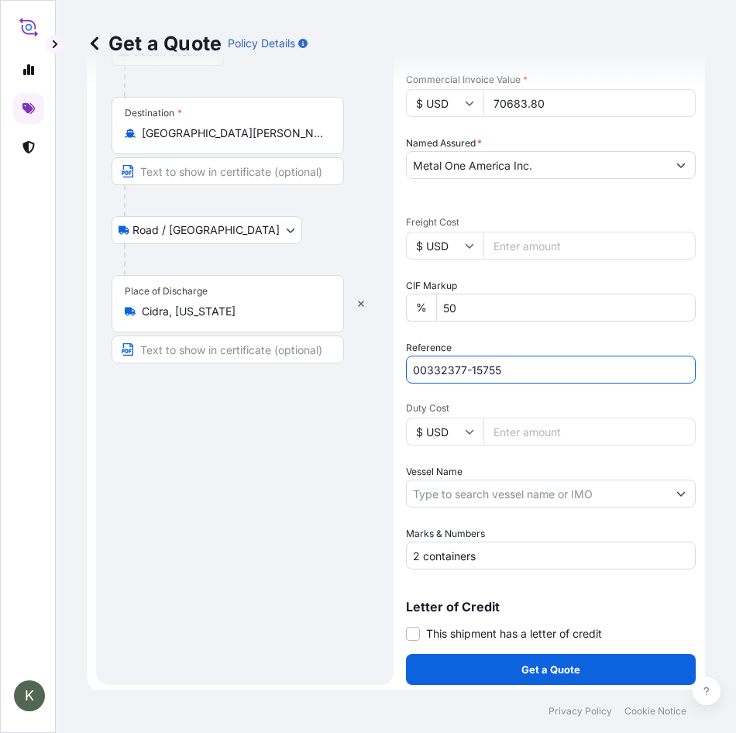
click at [488, 556] on input "2 containers" at bounding box center [551, 556] width 290 height 28
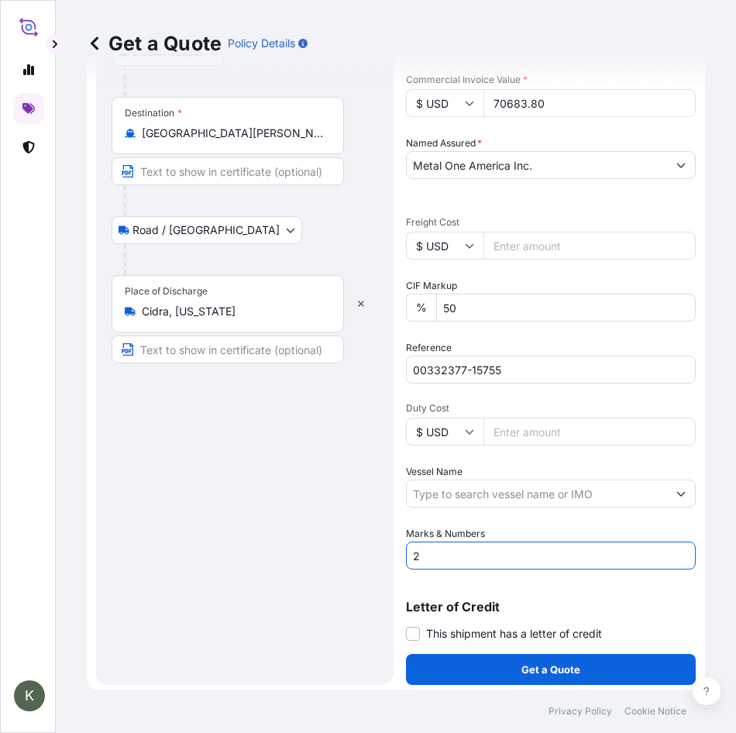
type input "2"
click at [423, 553] on input "2 containers" at bounding box center [551, 556] width 290 height 28
type input "3 containers"
click at [517, 367] on input "00332377-15755" at bounding box center [551, 370] width 290 height 28
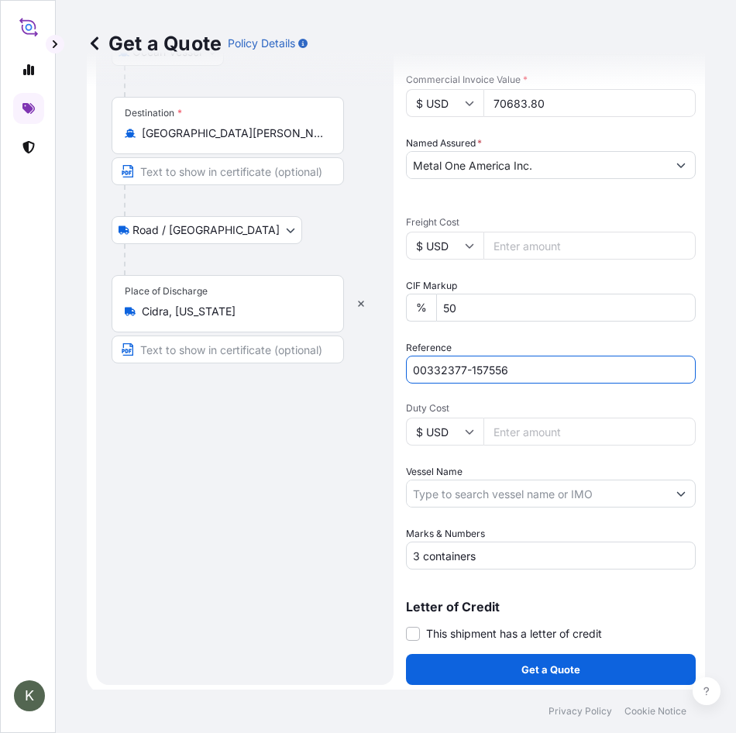
type input "00332377-157556"
click at [504, 401] on div "Date of Departure * [DATE] Cargo Category * Steel Coils (60days) Description of…" at bounding box center [551, 205] width 290 height 728
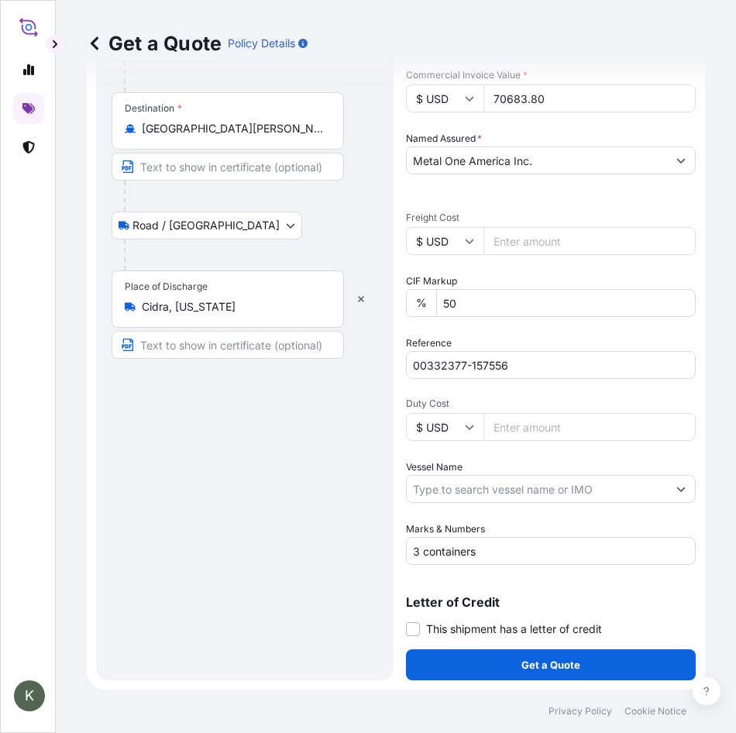
scroll to position [284, 0]
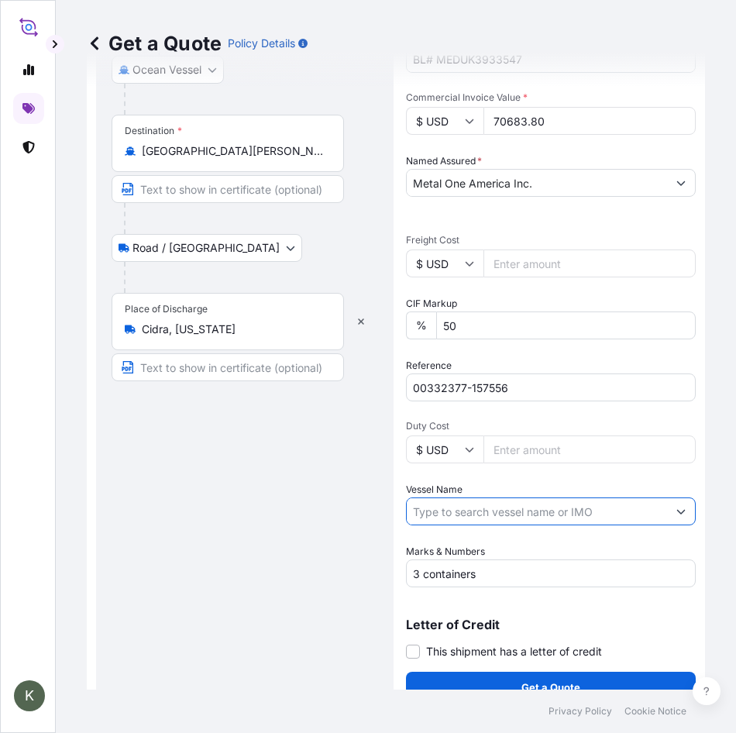
click at [528, 504] on input "Vessel Name" at bounding box center [537, 511] width 260 height 28
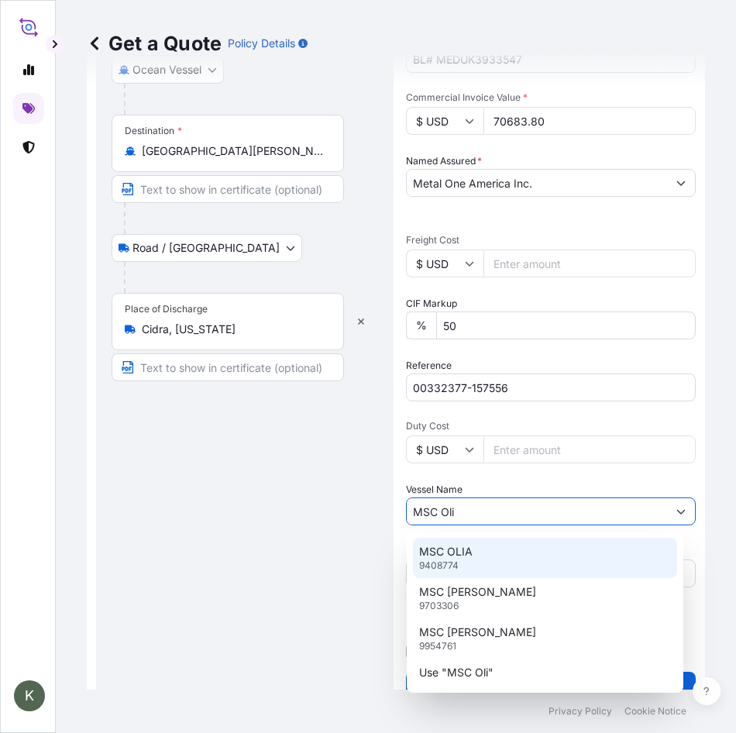
click at [498, 556] on div "MSC OLIA 9408774" at bounding box center [545, 558] width 264 height 40
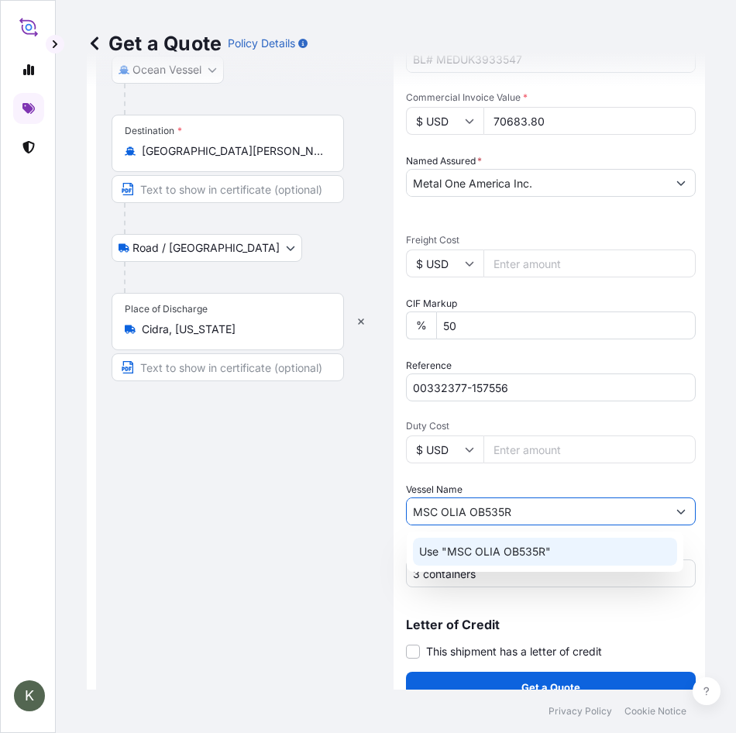
click at [495, 549] on p "Use "MSC OLIA OB535R"" at bounding box center [485, 551] width 132 height 15
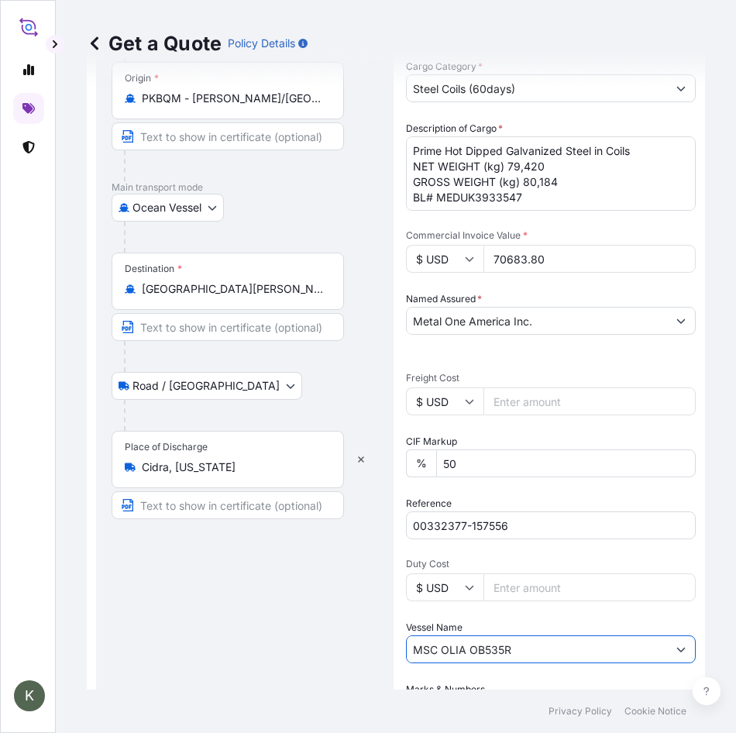
scroll to position [306, 0]
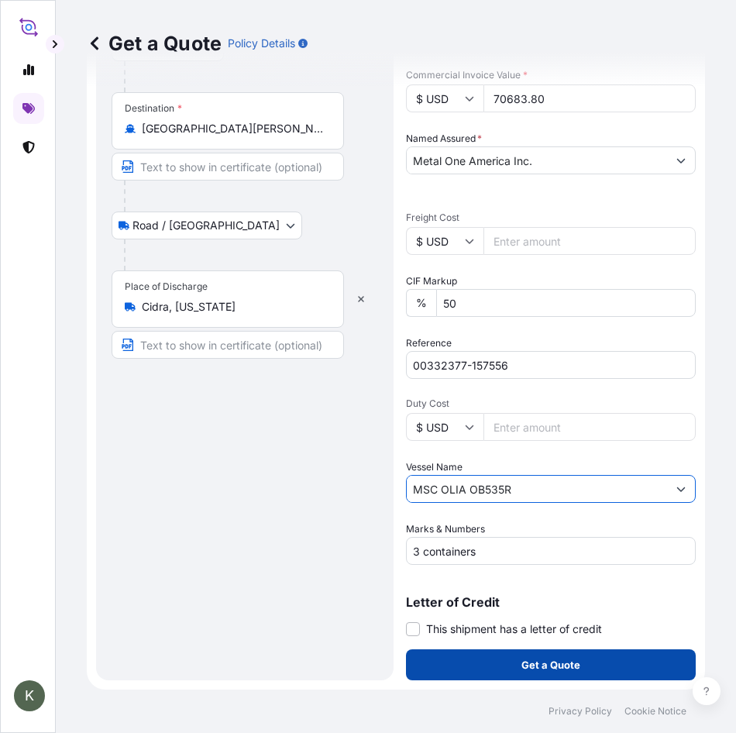
type input "MSC OLIA OB535R"
click at [546, 661] on p "Get a Quote" at bounding box center [550, 664] width 59 height 15
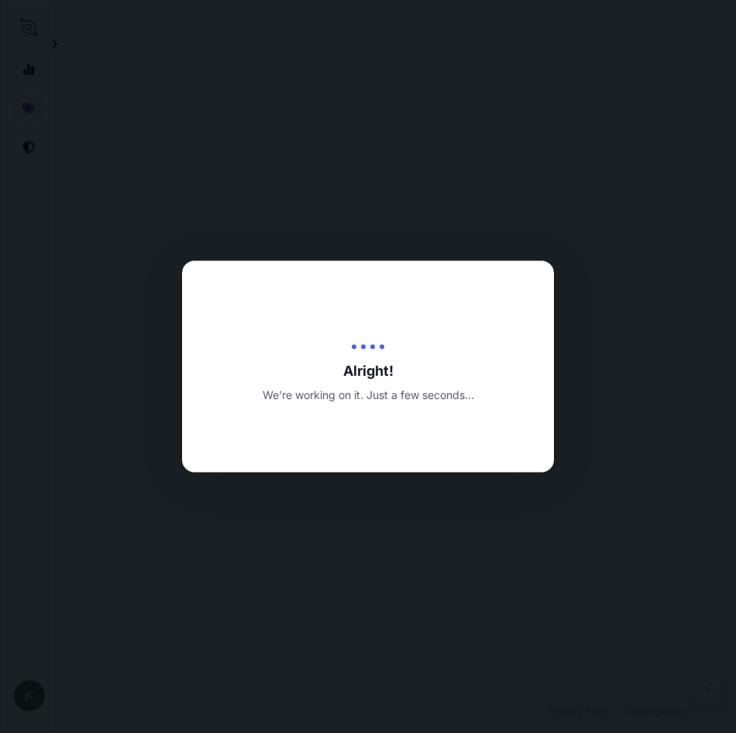
select select "Ocean Vessel"
select select "Road / [GEOGRAPHIC_DATA]"
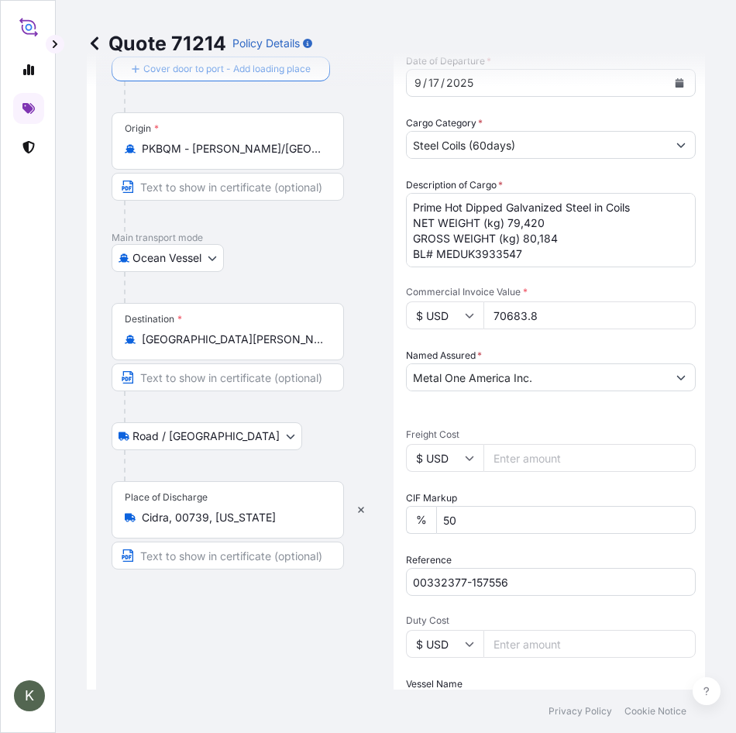
scroll to position [88, 0]
click at [551, 322] on input "70683.8" at bounding box center [590, 316] width 212 height 28
type input "70683.80"
click at [510, 335] on div "Date of Departure * [DATE] Cargo Category * Steel Coils (60days) Description of…" at bounding box center [551, 418] width 290 height 728
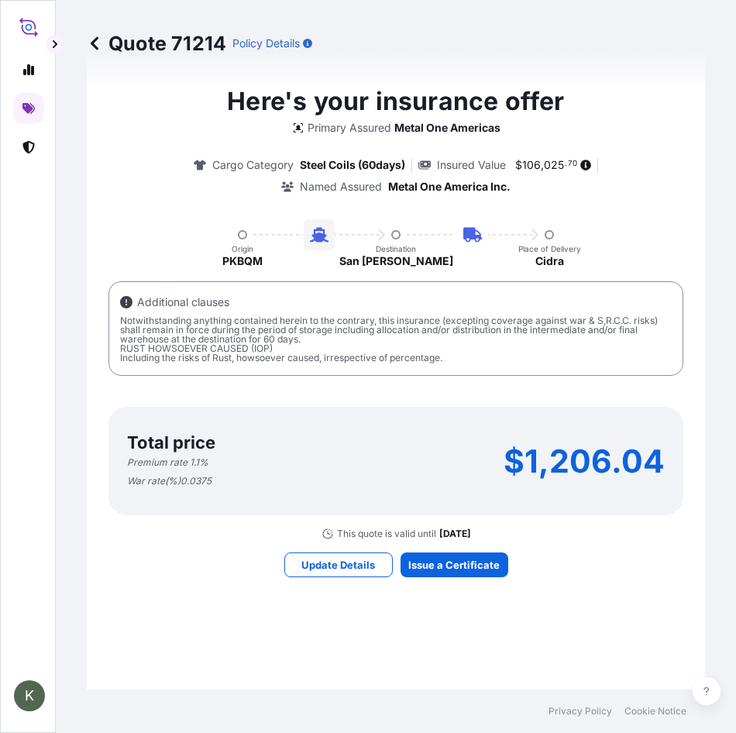
scroll to position [1409, 0]
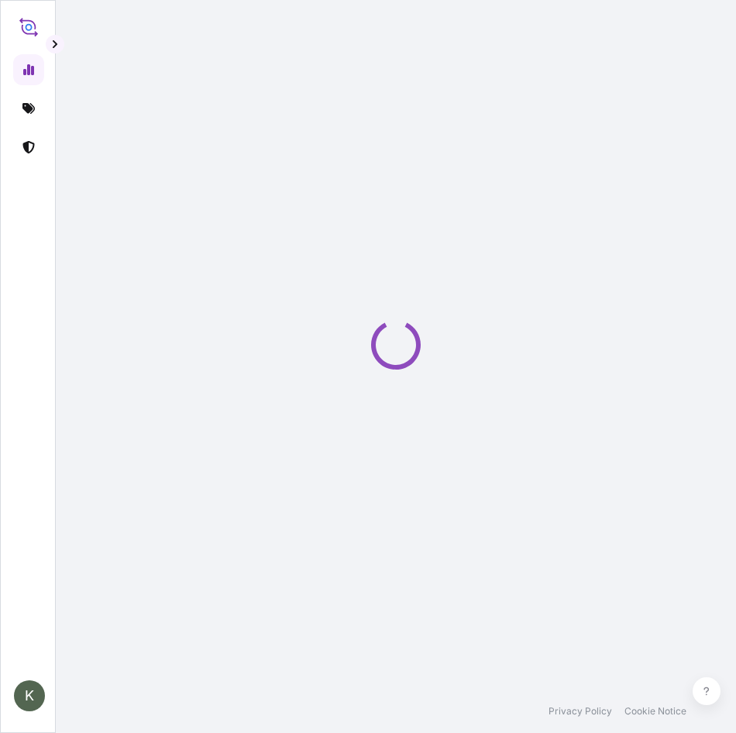
select select "2025"
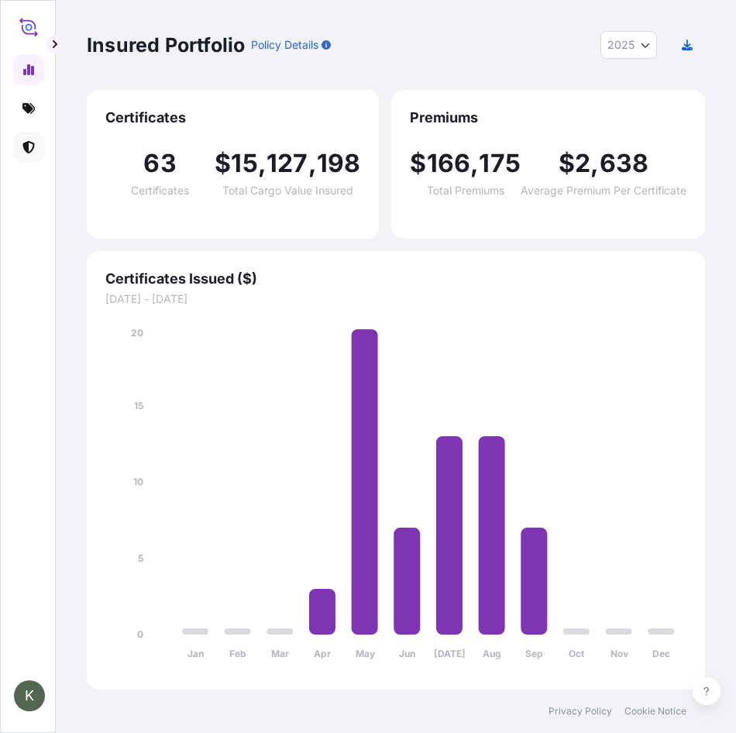
click at [32, 147] on icon at bounding box center [28, 147] width 12 height 12
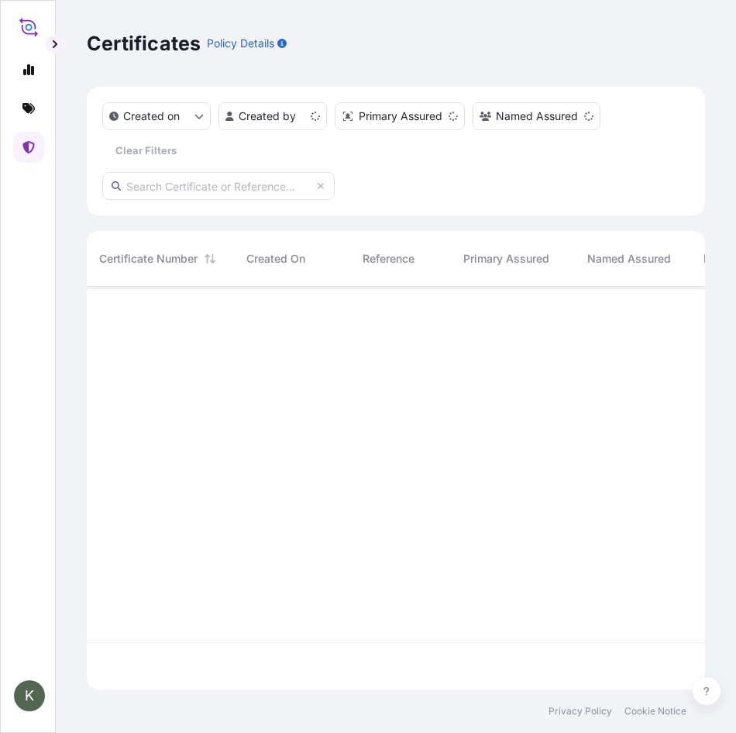
scroll to position [400, 607]
click at [307, 119] on html "K Certificates Policy Details Created on Created by Primary Assured Named Assur…" at bounding box center [368, 366] width 736 height 733
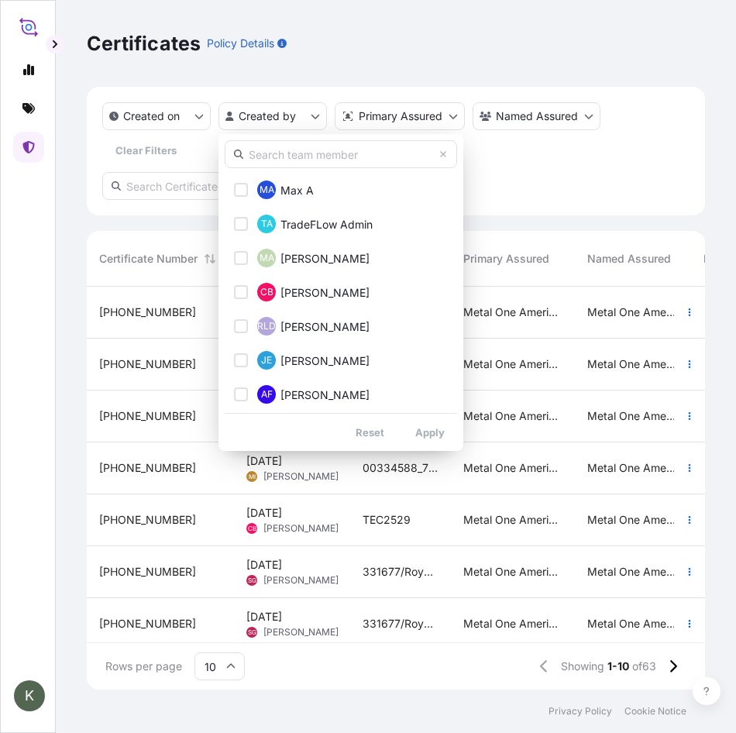
click at [102, 227] on html "K Certificates Policy Details Created on Created by Primary Assured Named Assur…" at bounding box center [368, 366] width 736 height 733
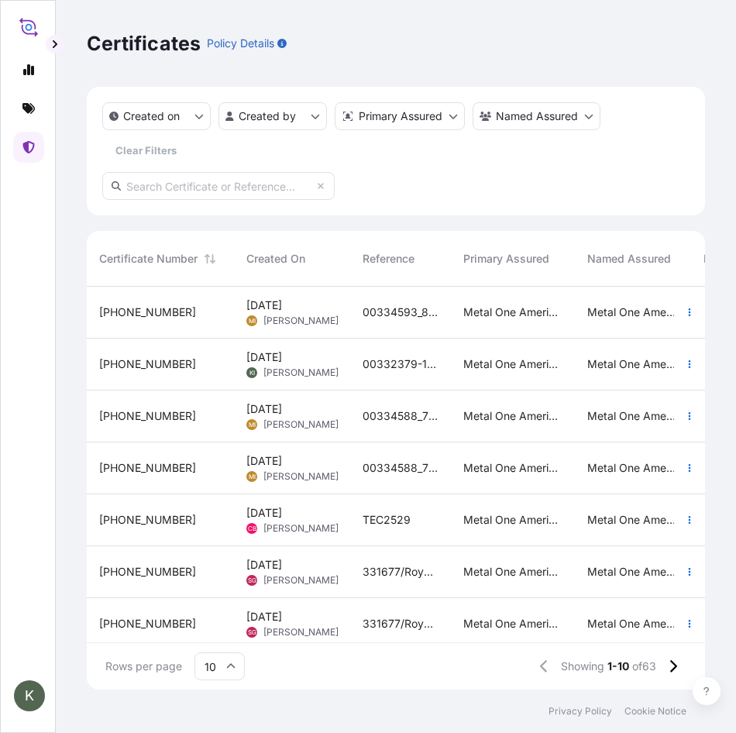
click at [339, 358] on div "[DATE] KI Keita Iwayama" at bounding box center [292, 365] width 116 height 52
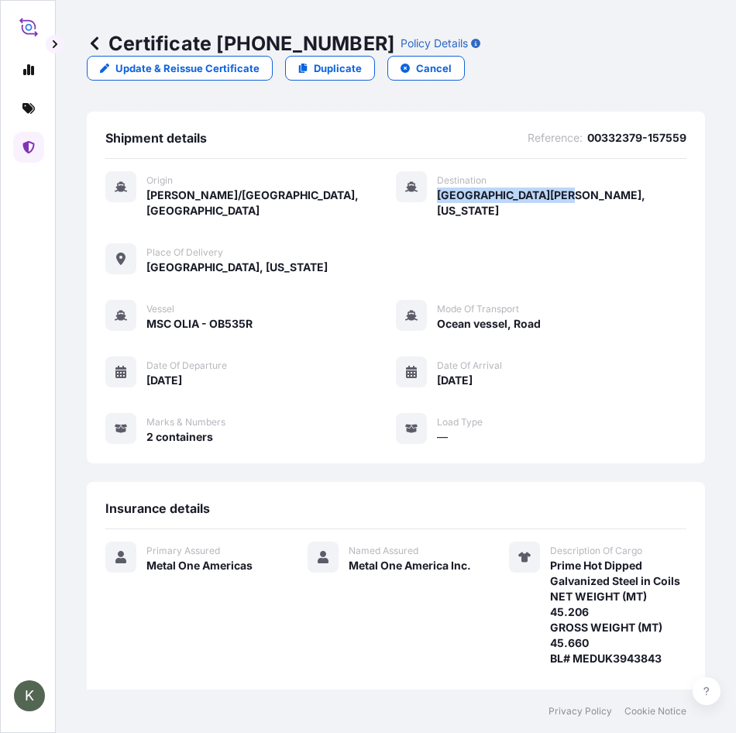
drag, startPoint x: 429, startPoint y: 194, endPoint x: 556, endPoint y: 195, distance: 127.1
click at [556, 195] on div "Origin Muhammad Bin Qasim/Karachi, Pakistan Destination San Juan, Puerto Rico P…" at bounding box center [395, 223] width 581 height 104
drag, startPoint x: 256, startPoint y: 249, endPoint x: 142, endPoint y: 259, distance: 115.1
click at [142, 259] on div "Origin Muhammad Bin Qasim/Karachi, Pakistan Destination San Juan, Puerto Rico P…" at bounding box center [395, 223] width 581 height 104
copy span "[GEOGRAPHIC_DATA], [US_STATE]"
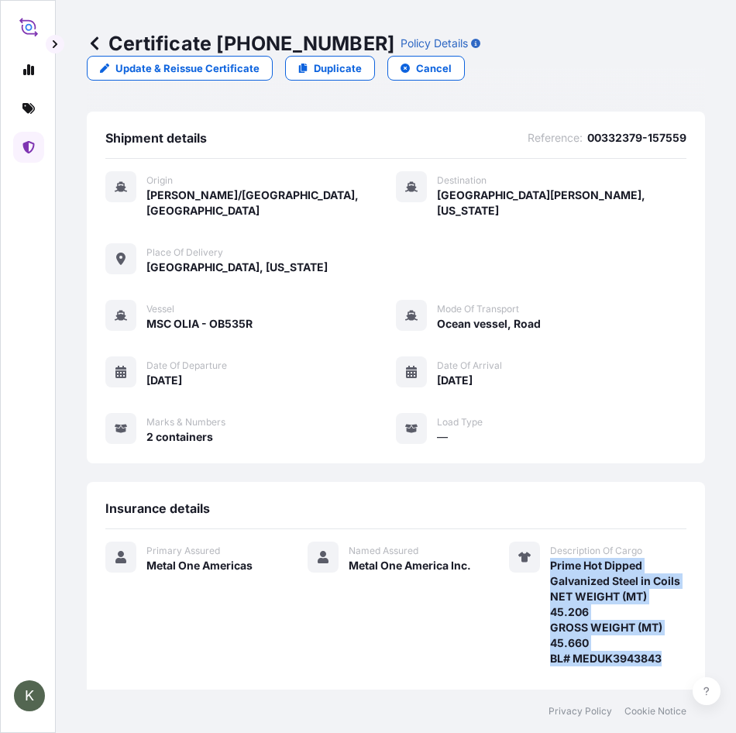
drag, startPoint x: 542, startPoint y: 549, endPoint x: 666, endPoint y: 650, distance: 159.1
click at [666, 650] on span "Prime Hot Dipped Galvanized Steel in Coils NET WEIGHT (MT) 45.206 GROSS WEIGHT …" at bounding box center [618, 612] width 136 height 108
copy span "Prime Hot Dipped Galvanized Steel in Coils NET WEIGHT (MT) 45.206 GROSS WEIGHT …"
